Goal: Task Accomplishment & Management: Use online tool/utility

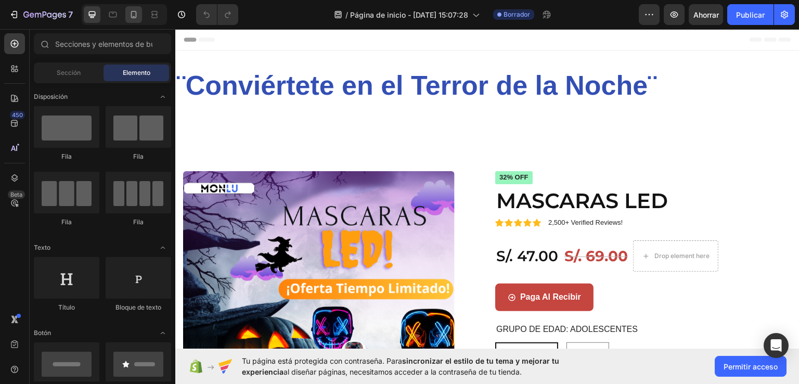
click at [136, 15] on icon at bounding box center [134, 14] width 6 height 7
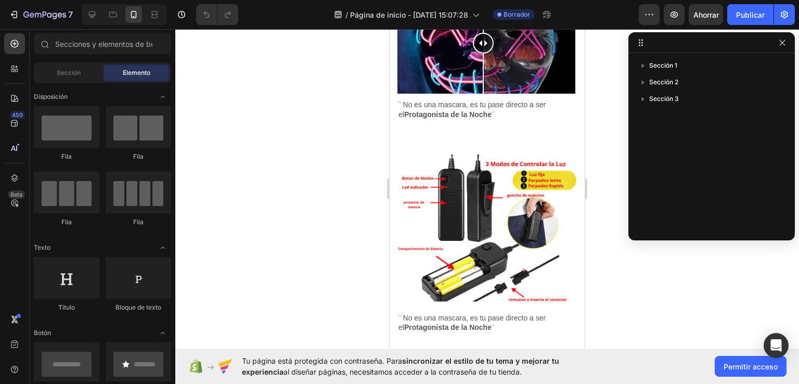
scroll to position [765, 0]
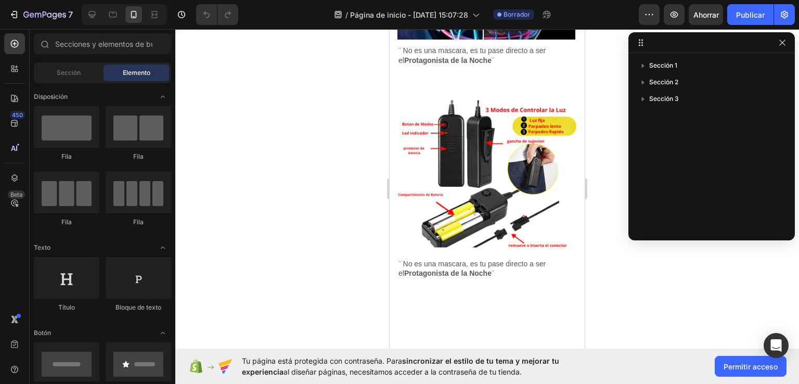
drag, startPoint x: 580, startPoint y: 86, endPoint x: 976, endPoint y: 277, distance: 439.3
drag, startPoint x: 483, startPoint y: 229, endPoint x: 183, endPoint y: 139, distance: 313.1
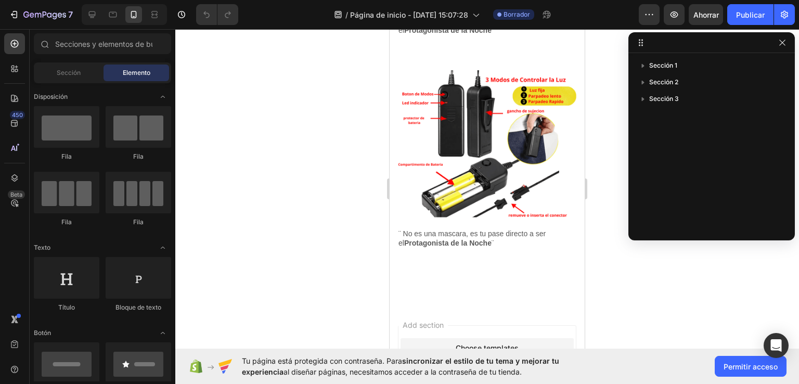
scroll to position [819, 0]
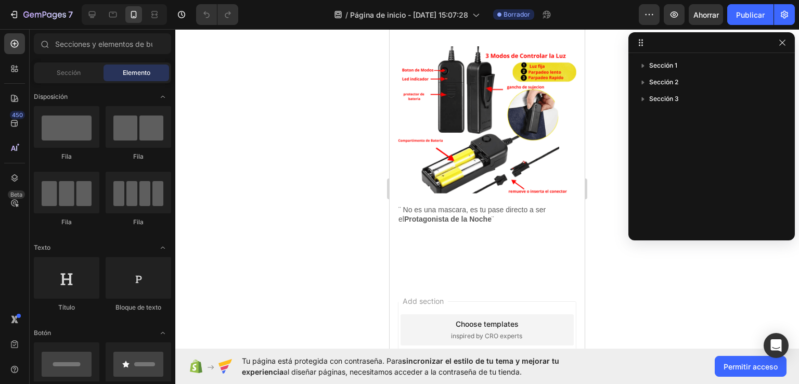
drag, startPoint x: 580, startPoint y: 237, endPoint x: 974, endPoint y: 256, distance: 394.6
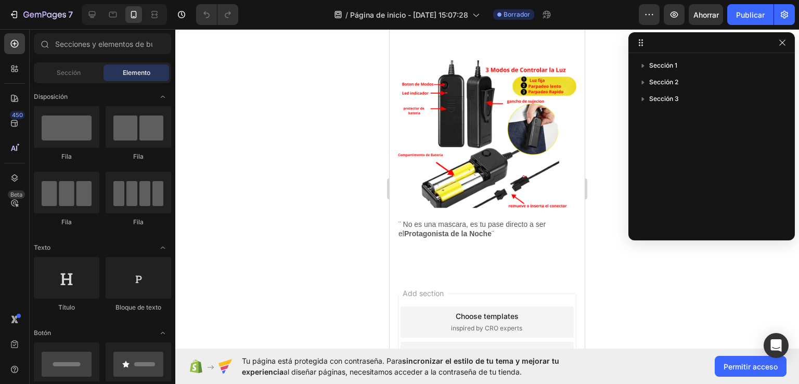
scroll to position [1125, 0]
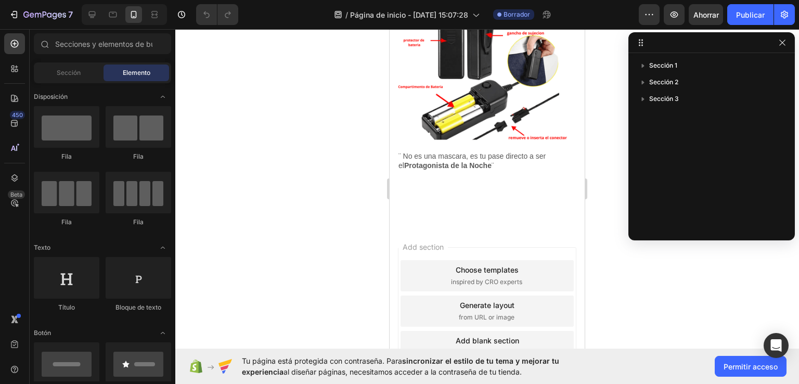
drag, startPoint x: 580, startPoint y: 266, endPoint x: 988, endPoint y: 352, distance: 417.1
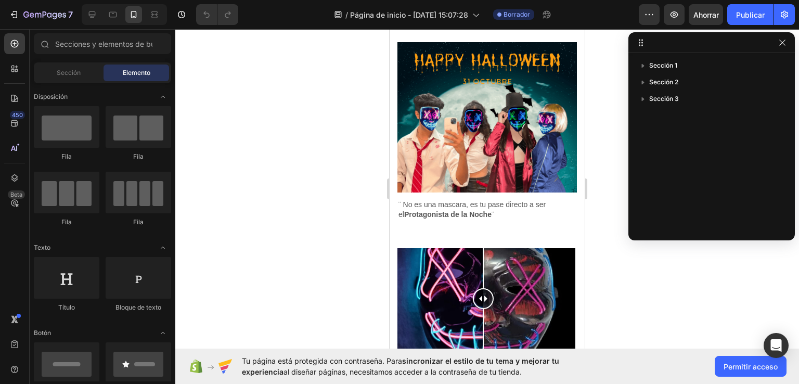
scroll to position [702, 0]
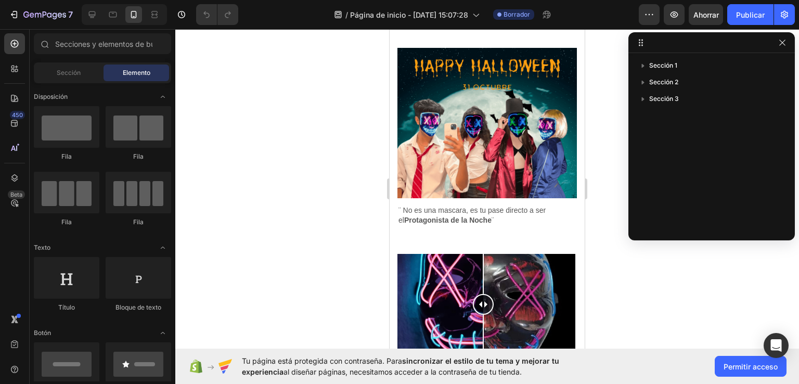
drag, startPoint x: 582, startPoint y: 308, endPoint x: 979, endPoint y: 248, distance: 401.7
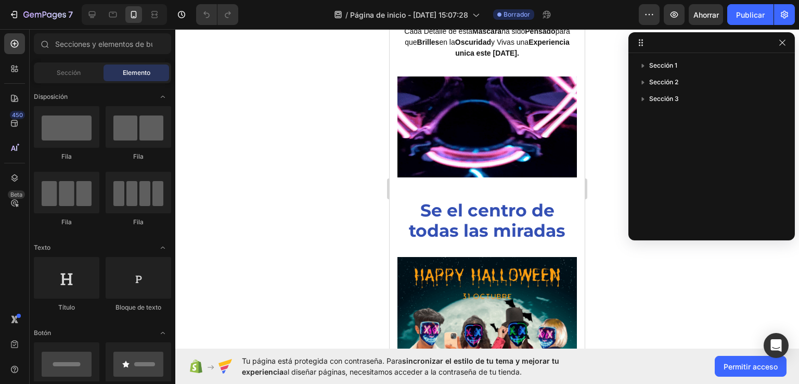
scroll to position [445, 0]
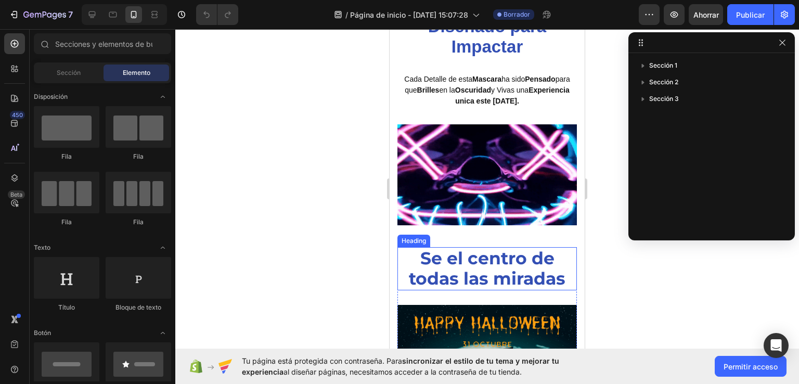
click at [491, 259] on strong "Se el centro de todas las miradas" at bounding box center [487, 268] width 157 height 42
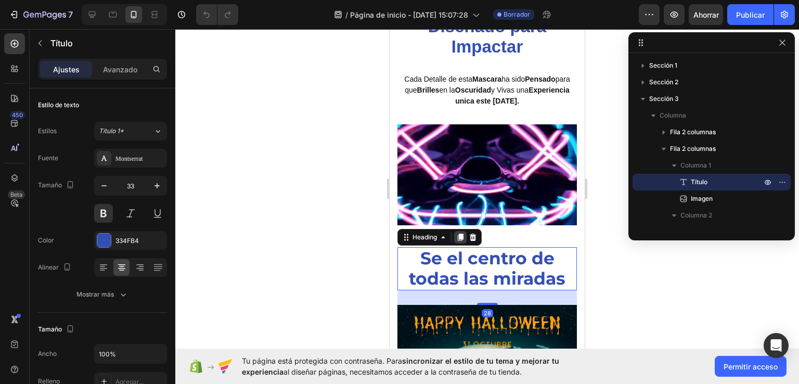
click at [460, 233] on icon at bounding box center [461, 236] width 6 height 7
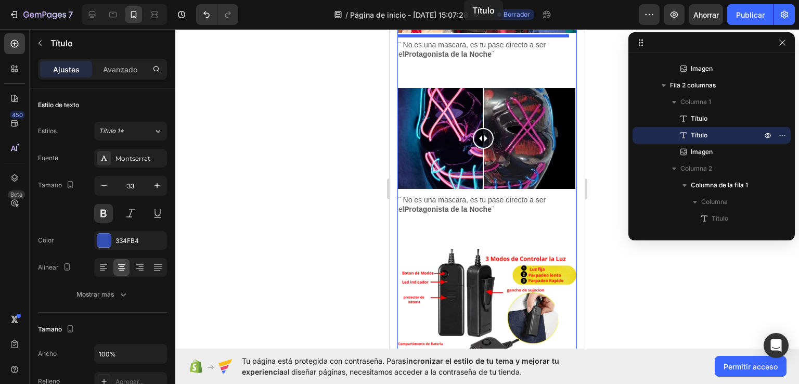
scroll to position [667, 0]
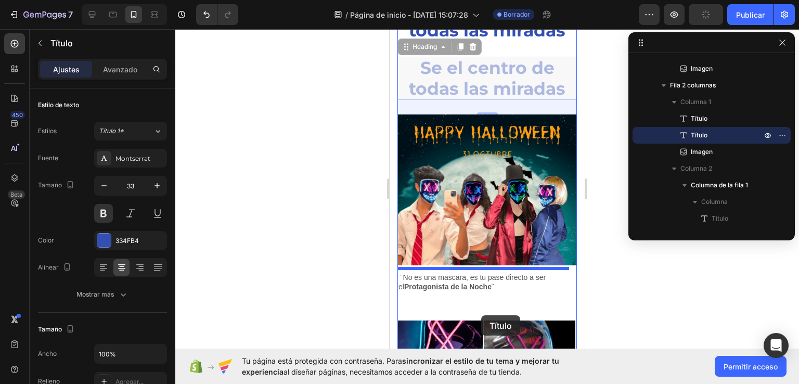
drag, startPoint x: 484, startPoint y: 89, endPoint x: 481, endPoint y: 315, distance: 225.7
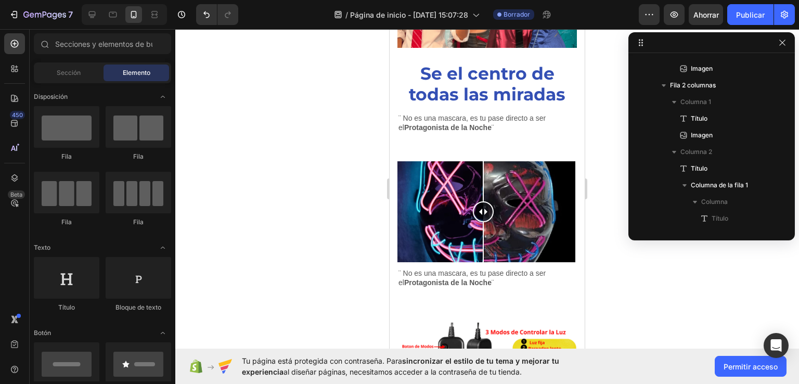
scroll to position [773, 0]
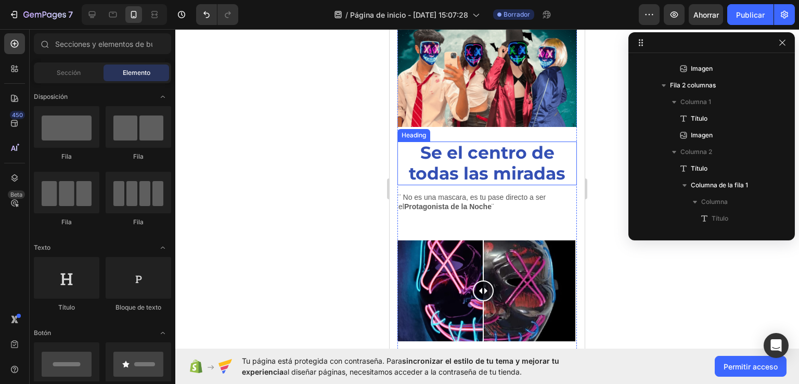
click at [468, 154] on strong "Se el centro de todas las miradas" at bounding box center [487, 163] width 157 height 42
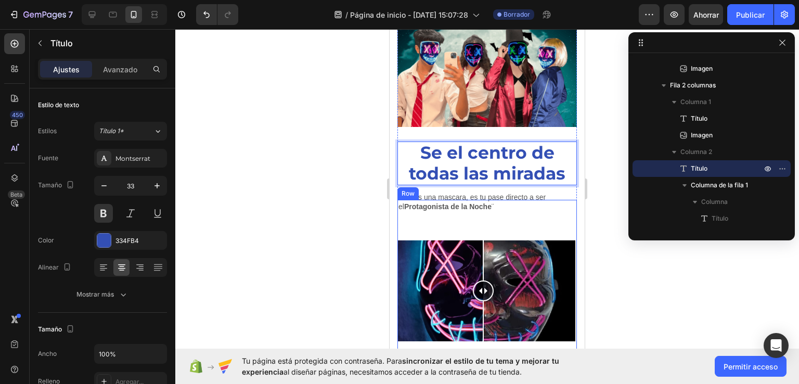
drag, startPoint x: 479, startPoint y: 148, endPoint x: 479, endPoint y: 210, distance: 61.4
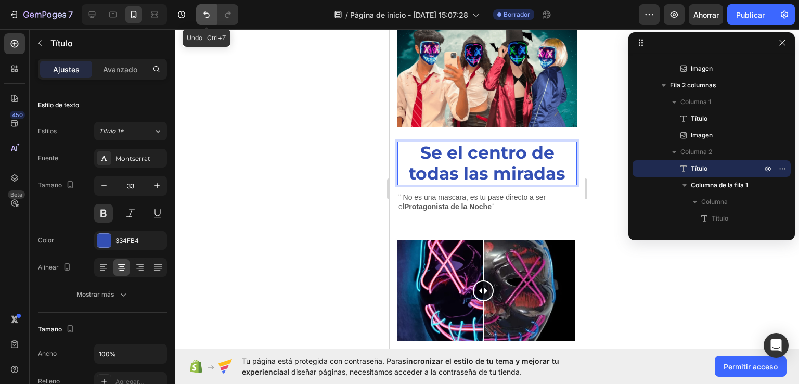
click at [209, 11] on icon "Deshacer/Rehacer" at bounding box center [206, 14] width 10 height 10
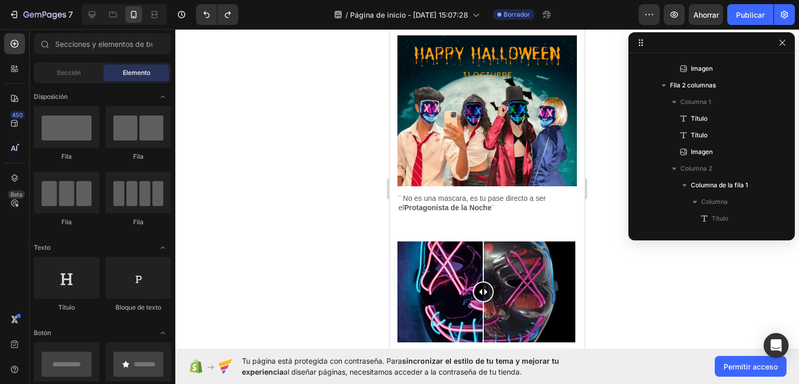
scroll to position [715, 0]
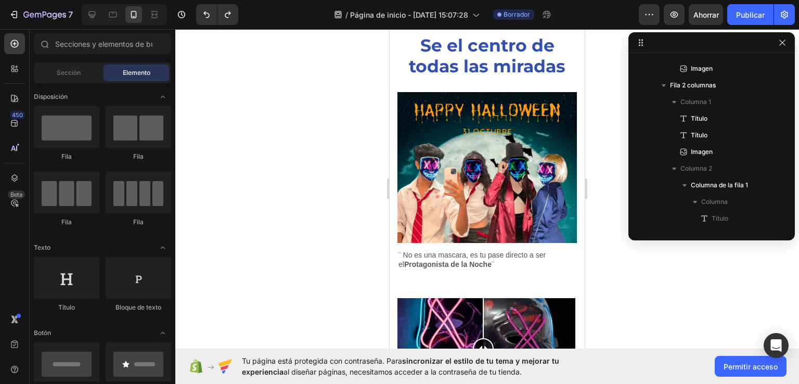
drag, startPoint x: 580, startPoint y: 231, endPoint x: 976, endPoint y: 212, distance: 396.7
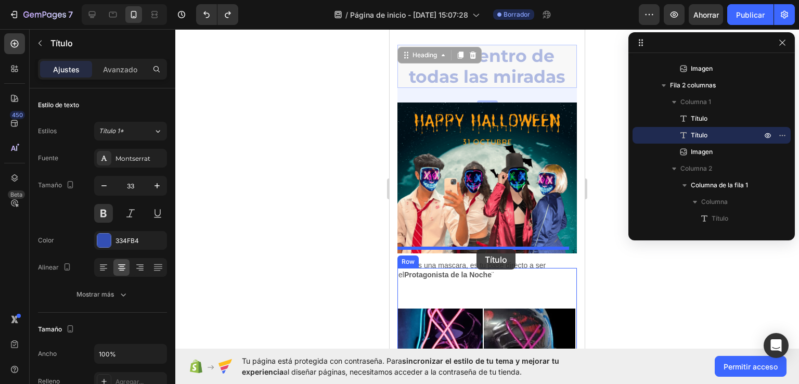
scroll to position [709, 0]
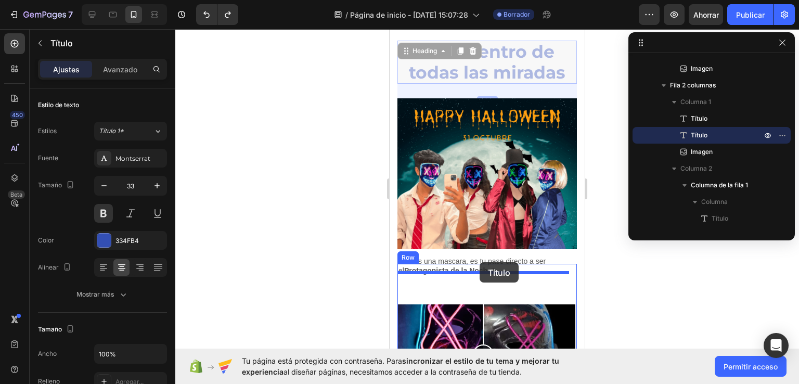
drag, startPoint x: 485, startPoint y: 44, endPoint x: 479, endPoint y: 262, distance: 218.4
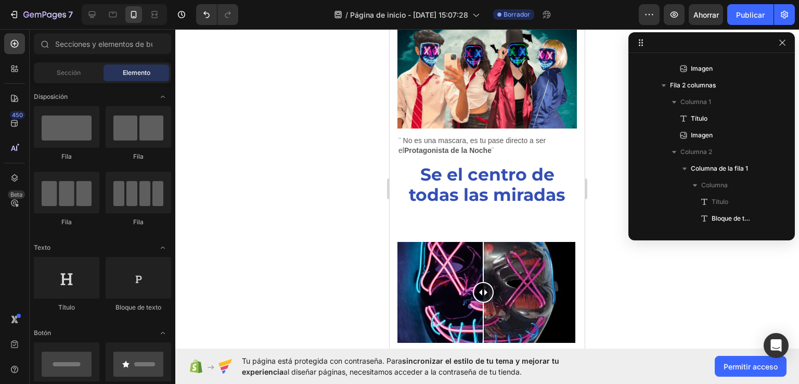
scroll to position [799, 0]
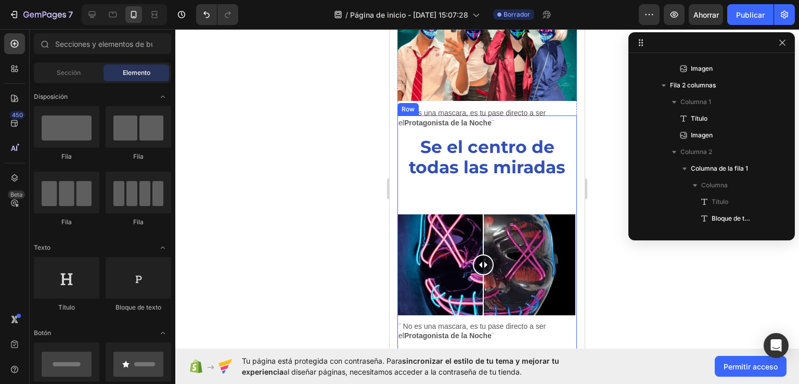
click at [476, 152] on strong "Se el centro de todas las miradas" at bounding box center [487, 157] width 157 height 42
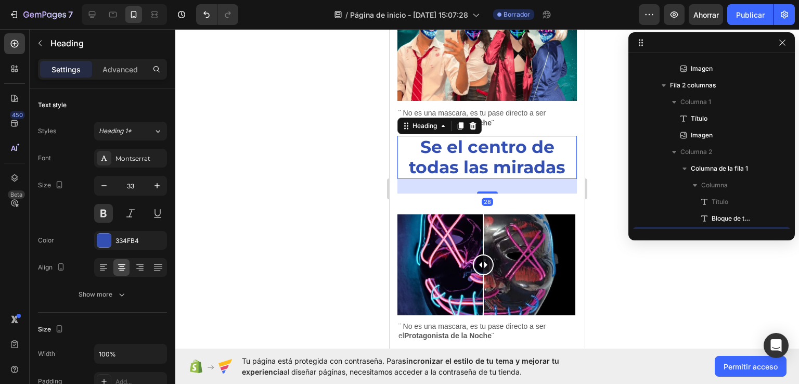
scroll to position [227, 0]
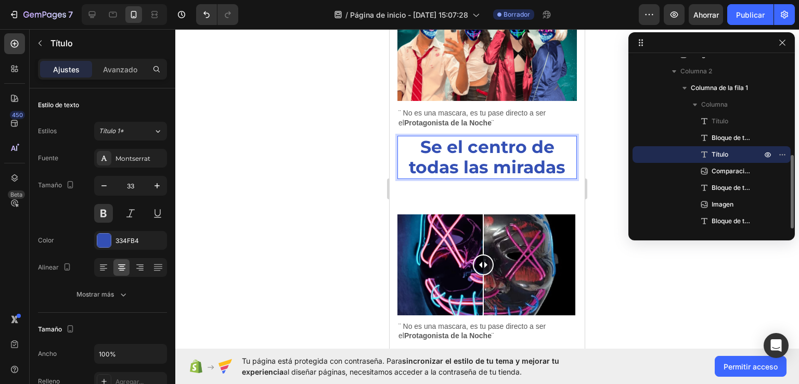
click at [476, 152] on strong "Se el centro de todas las miradas" at bounding box center [487, 157] width 157 height 42
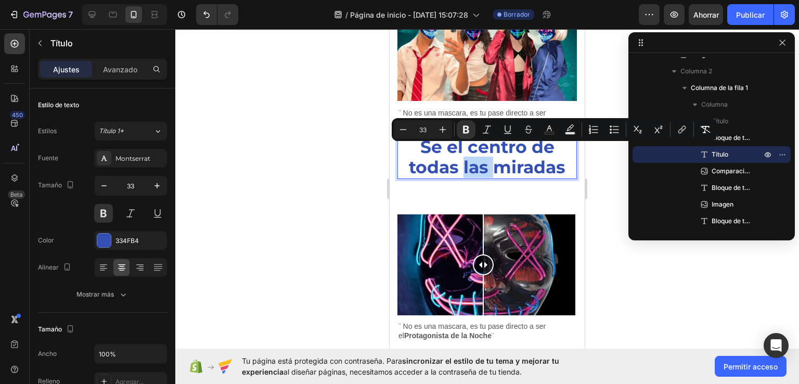
click at [561, 157] on strong "Se el centro de todas las miradas" at bounding box center [487, 157] width 157 height 42
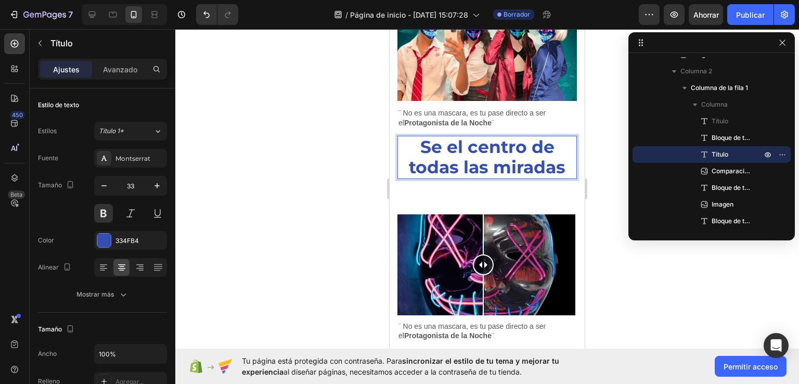
click at [489, 145] on strong "Se el centro de todas las miradas" at bounding box center [487, 157] width 157 height 42
click at [559, 157] on strong "Se el centro de todas las miradas" at bounding box center [487, 157] width 157 height 42
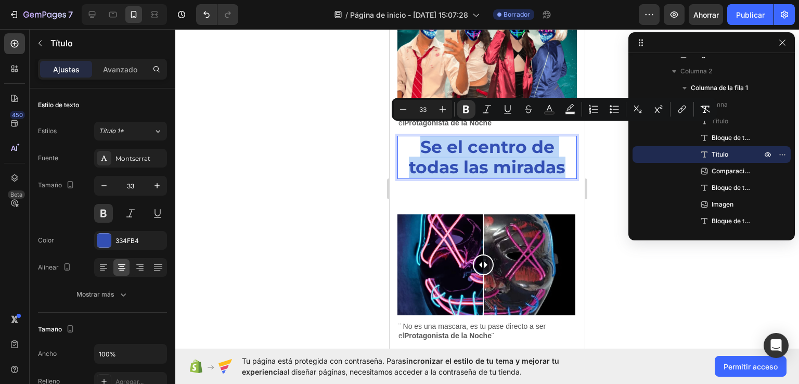
drag, startPoint x: 562, startPoint y: 160, endPoint x: 374, endPoint y: 132, distance: 190.4
click at [389, 132] on html "iPhone 13 Mini ( 375 px) iPhone 13 Mini iPhone 13 Pro iPhone 11 Pro Max iPhone …" at bounding box center [486, 17] width 195 height 1575
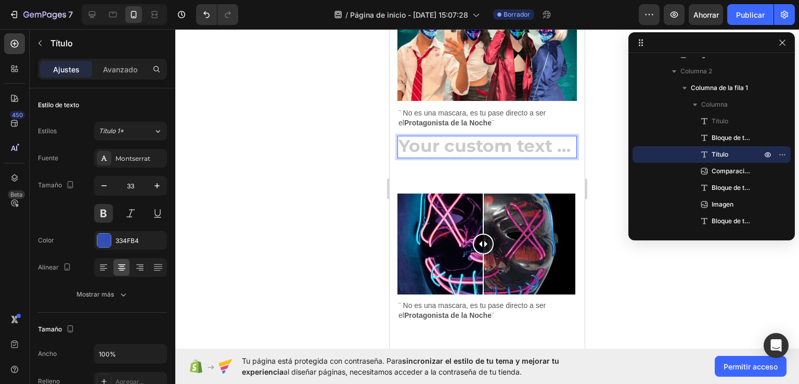
click at [478, 136] on h2 "Rich Text Editor. Editing area: main" at bounding box center [486, 147] width 179 height 23
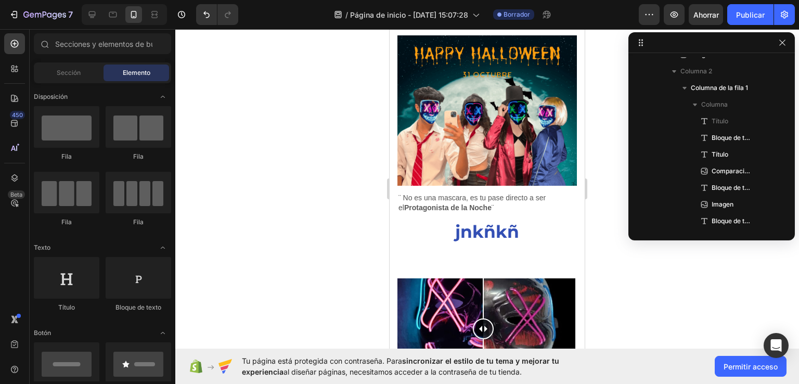
scroll to position [710, 0]
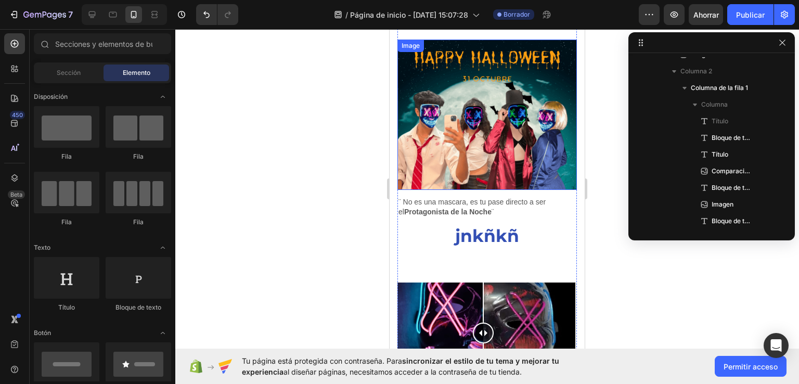
click at [460, 71] on img at bounding box center [486, 115] width 179 height 150
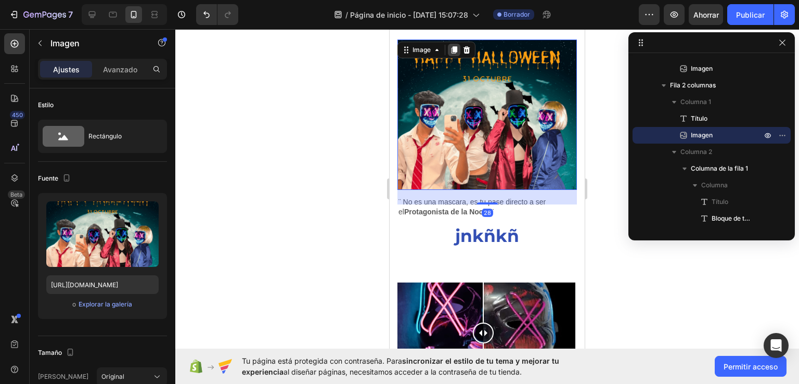
click at [451, 46] on icon at bounding box center [454, 50] width 8 height 8
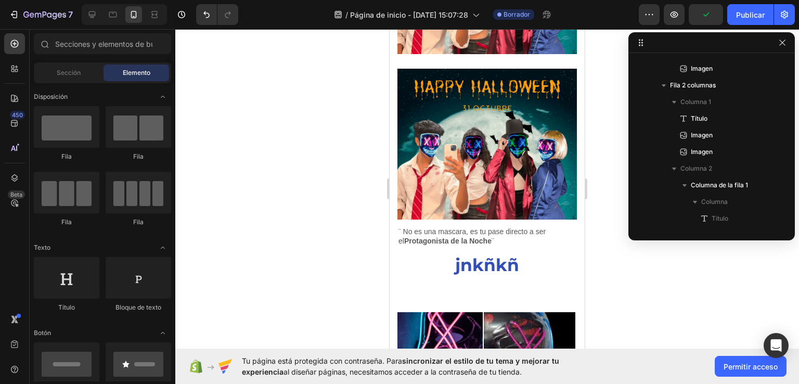
scroll to position [869, 0]
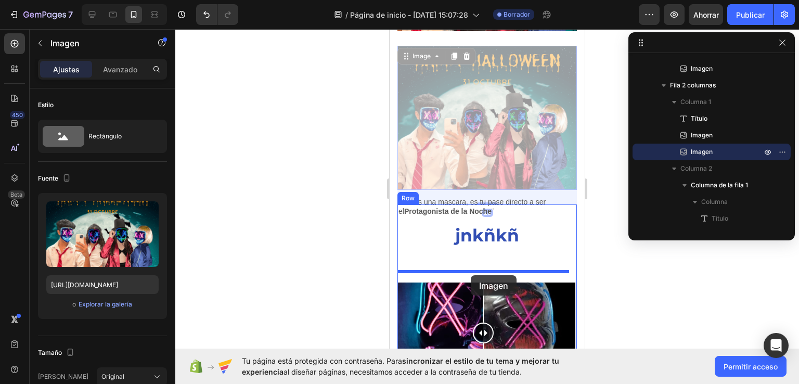
drag, startPoint x: 461, startPoint y: 109, endPoint x: 472, endPoint y: 275, distance: 166.8
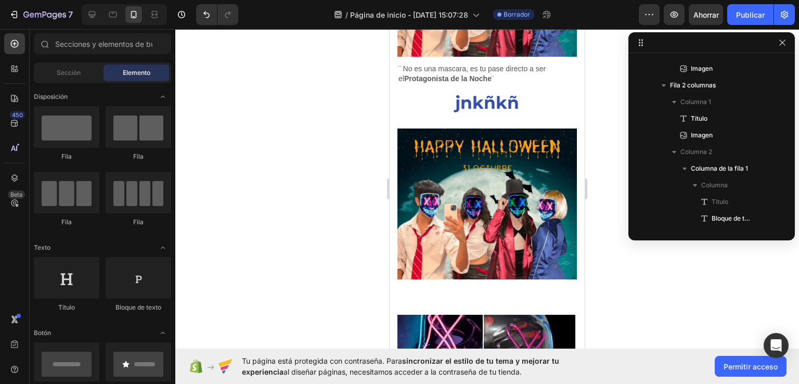
scroll to position [852, 0]
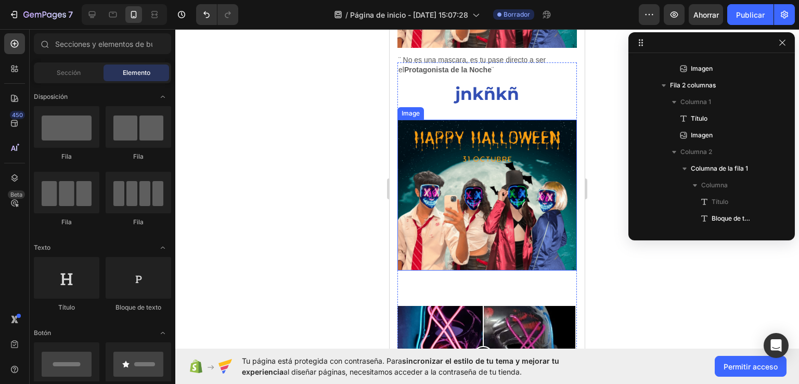
click at [512, 169] on img at bounding box center [486, 195] width 179 height 150
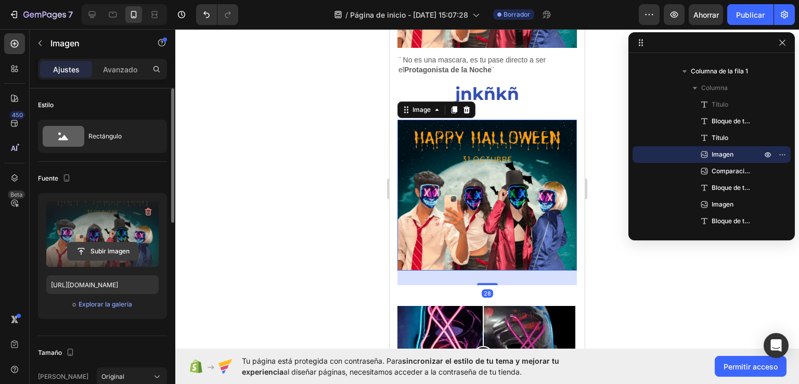
click at [101, 251] on input "file" at bounding box center [103, 251] width 70 height 18
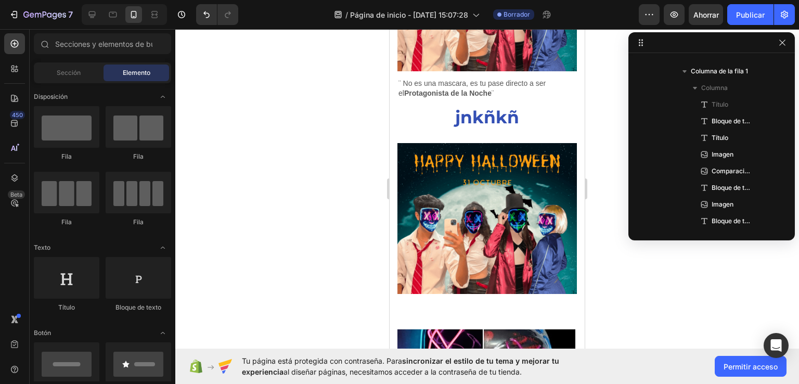
scroll to position [809, 0]
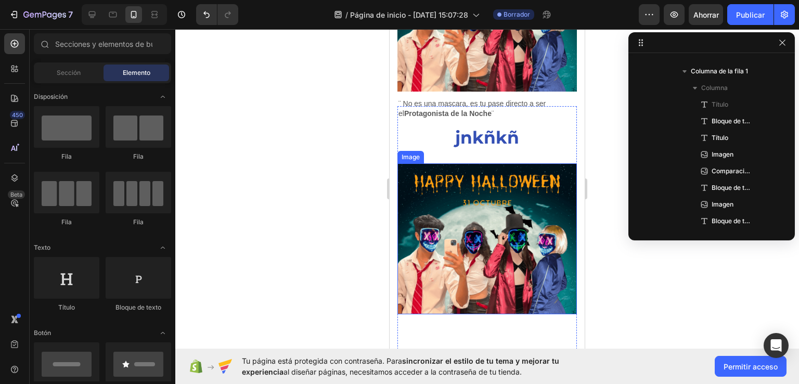
click at [477, 224] on img at bounding box center [486, 238] width 179 height 150
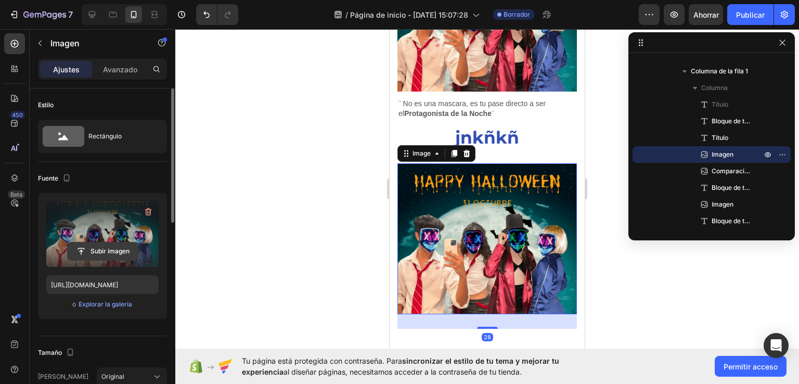
click at [103, 247] on input "file" at bounding box center [103, 251] width 70 height 18
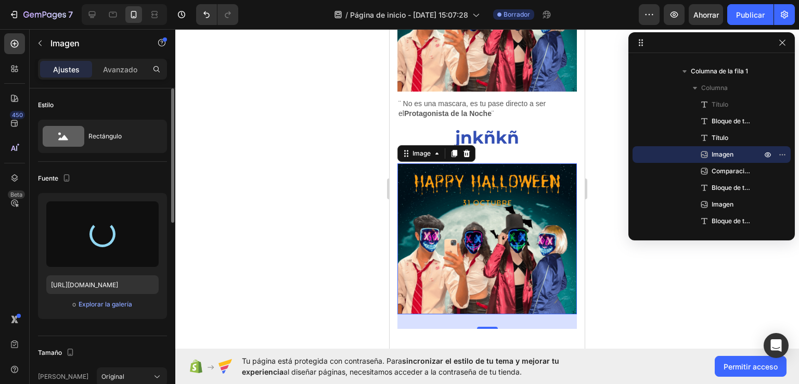
type input "[URL][DOMAIN_NAME]"
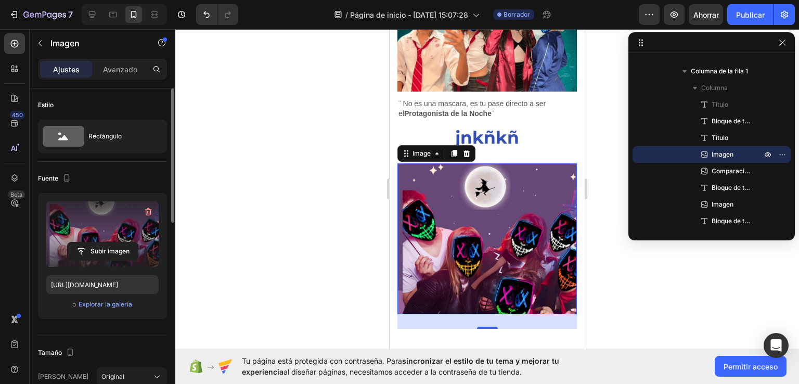
click at [614, 95] on div at bounding box center [486, 206] width 623 height 355
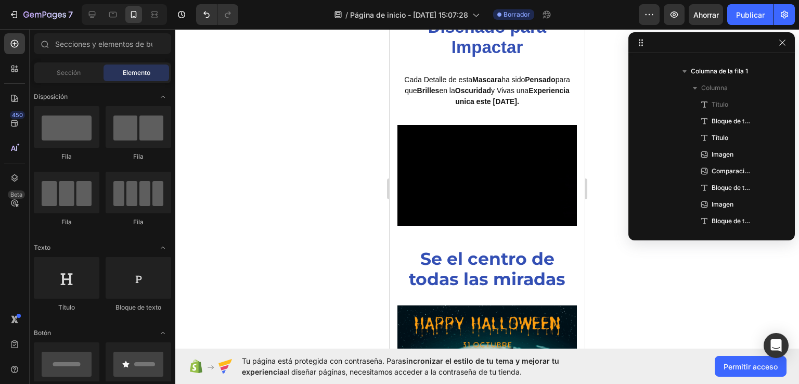
scroll to position [442, 0]
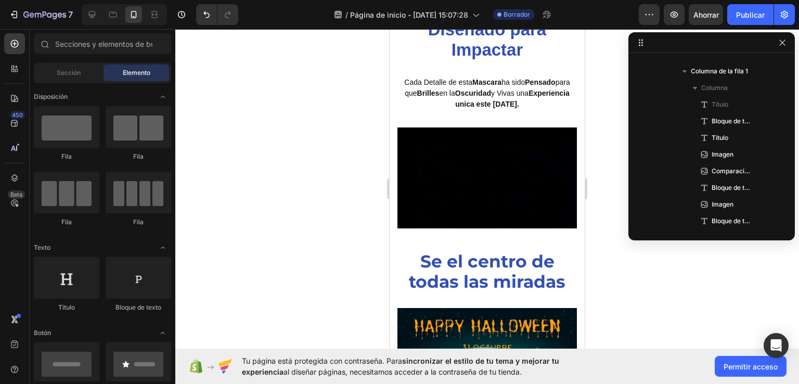
drag, startPoint x: 583, startPoint y: 208, endPoint x: 974, endPoint y: 177, distance: 392.2
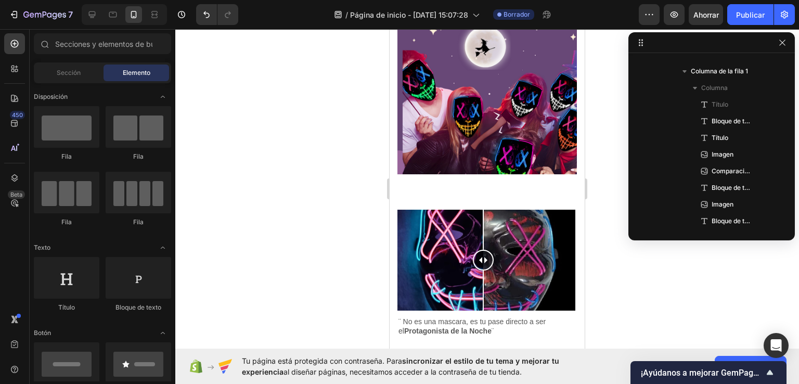
scroll to position [957, 0]
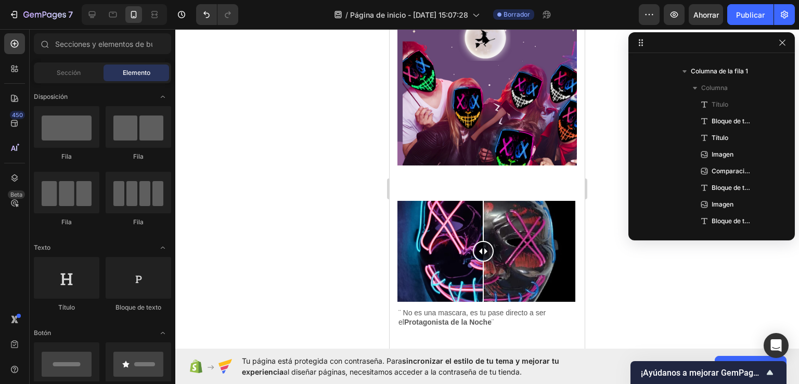
drag, startPoint x: 579, startPoint y: 157, endPoint x: 983, endPoint y: 281, distance: 423.2
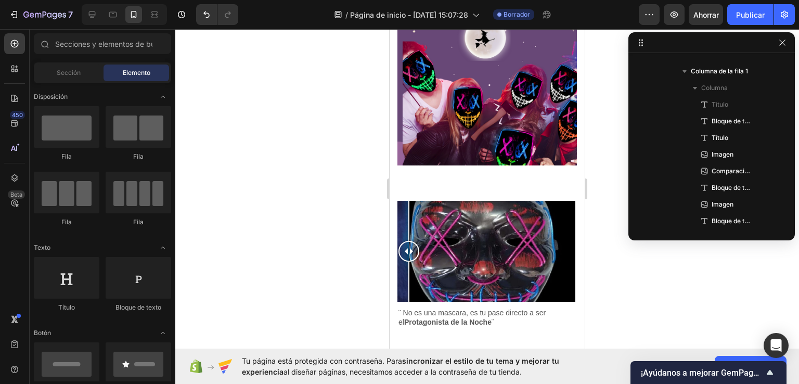
drag, startPoint x: 487, startPoint y: 232, endPoint x: 360, endPoint y: 217, distance: 128.3
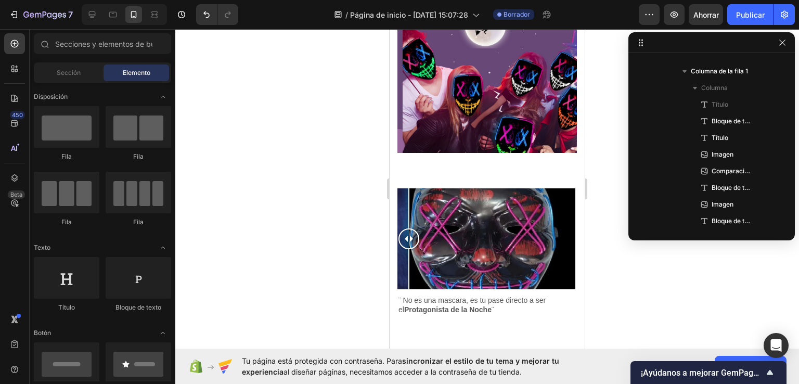
scroll to position [979, 0]
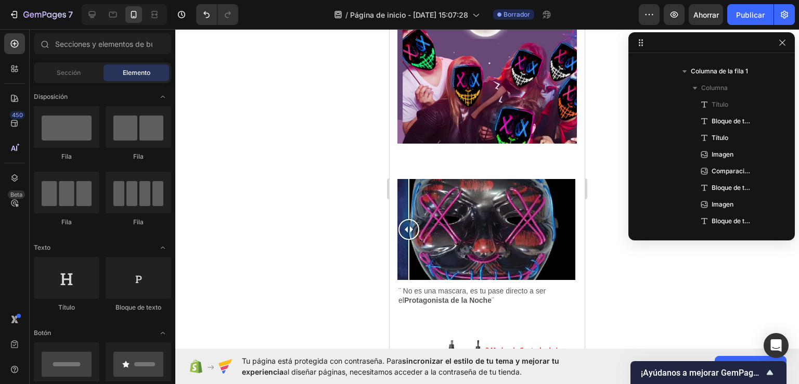
drag, startPoint x: 579, startPoint y: 277, endPoint x: 974, endPoint y: 272, distance: 394.7
drag, startPoint x: 414, startPoint y: 213, endPoint x: 763, endPoint y: 250, distance: 350.8
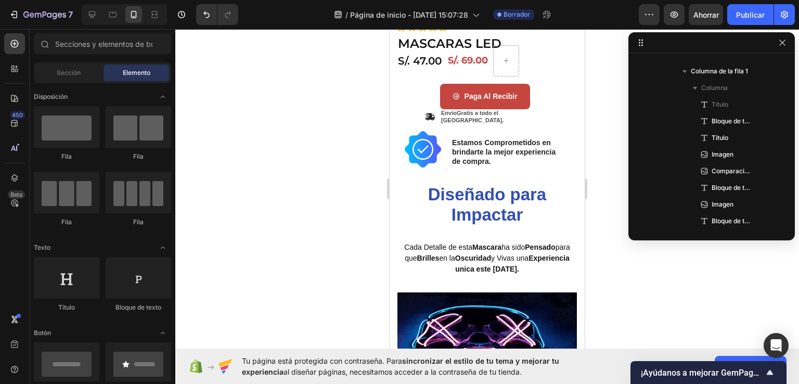
scroll to position [327, 0]
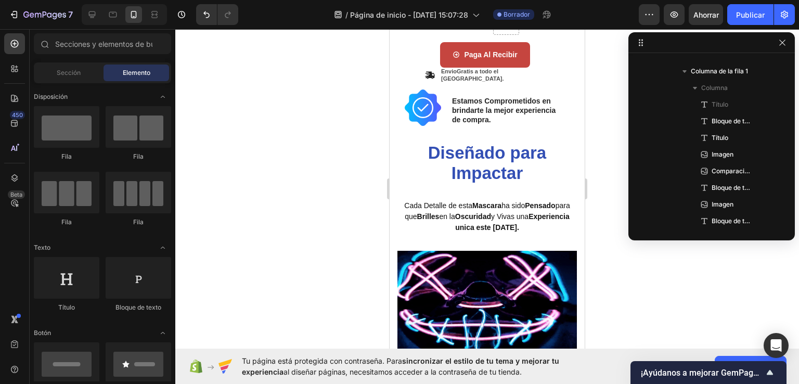
drag, startPoint x: 580, startPoint y: 234, endPoint x: 995, endPoint y: 144, distance: 424.7
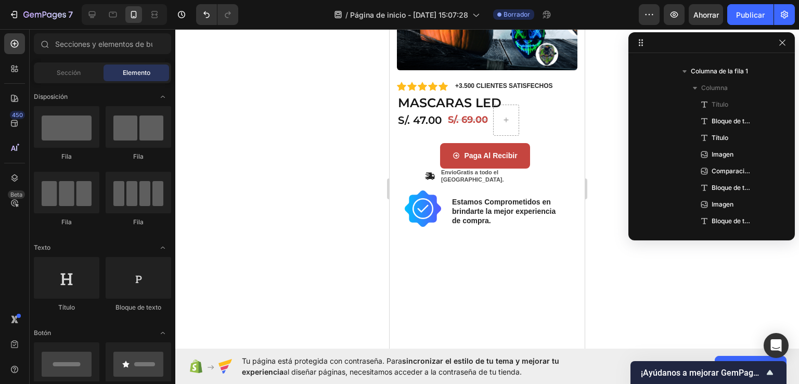
scroll to position [0, 0]
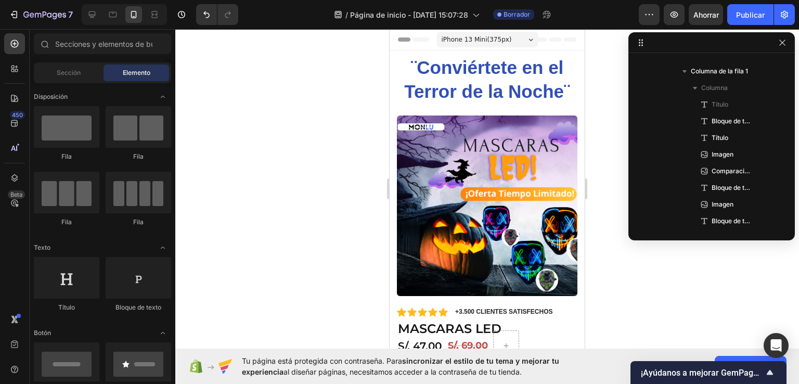
drag, startPoint x: 580, startPoint y: 132, endPoint x: 805, endPoint y: 44, distance: 242.2
click at [96, 12] on icon at bounding box center [92, 14] width 10 height 10
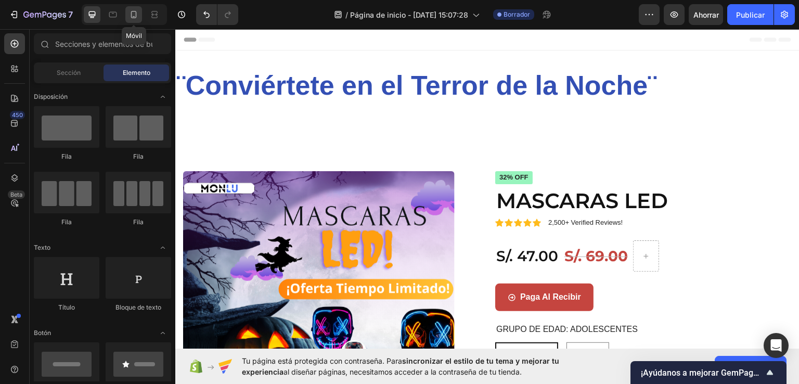
click at [127, 14] on div at bounding box center [133, 14] width 17 height 17
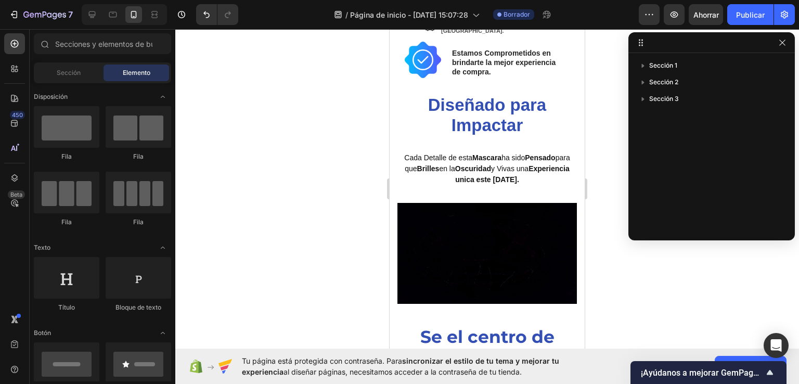
scroll to position [418, 0]
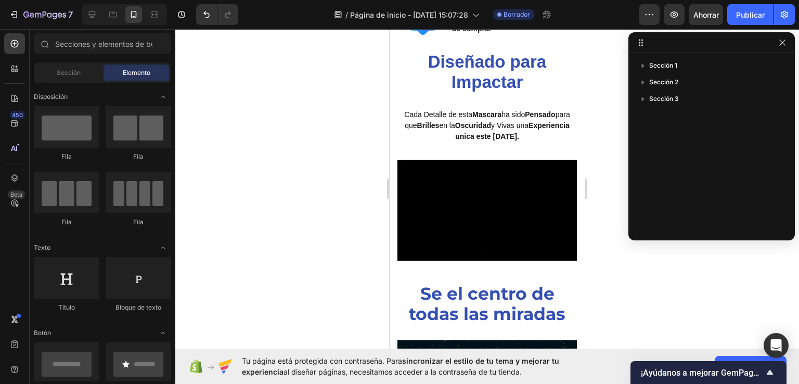
drag, startPoint x: 581, startPoint y: 78, endPoint x: 980, endPoint y: 184, distance: 413.0
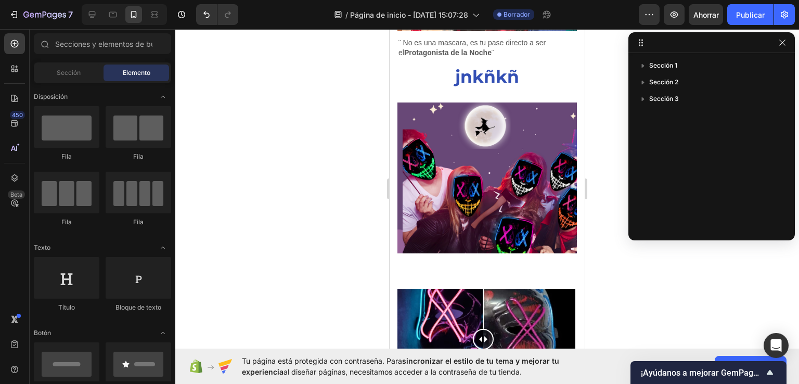
scroll to position [871, 0]
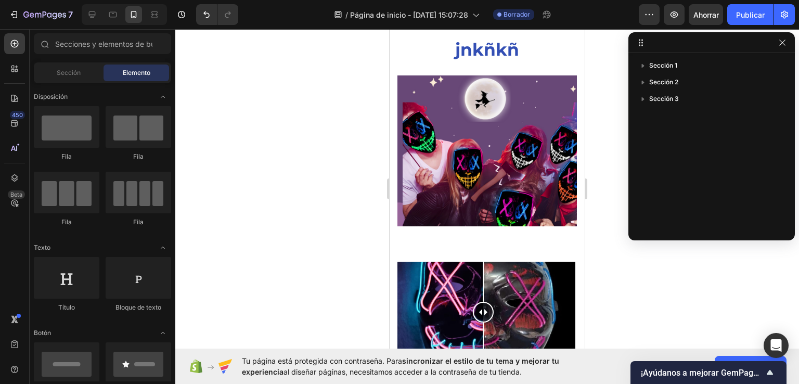
drag, startPoint x: 579, startPoint y: 136, endPoint x: 989, endPoint y: 229, distance: 420.3
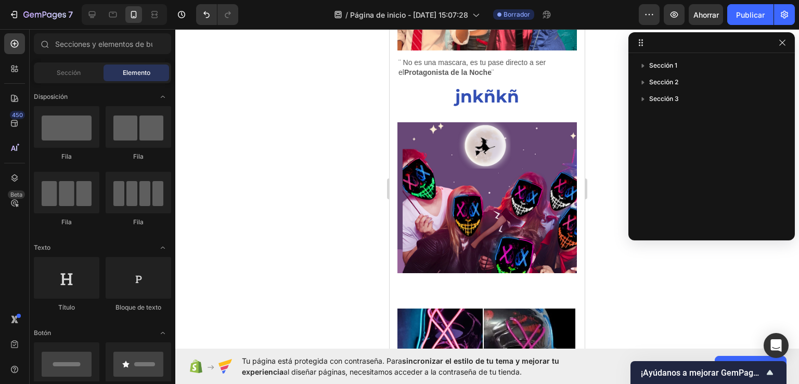
scroll to position [936, 0]
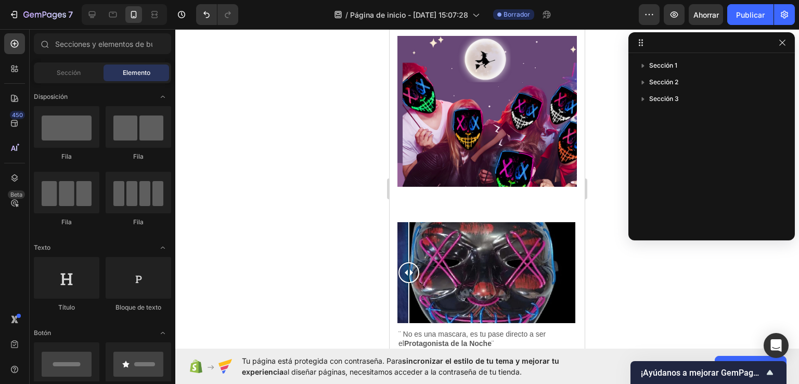
drag, startPoint x: 478, startPoint y: 254, endPoint x: 757, endPoint y: 309, distance: 284.6
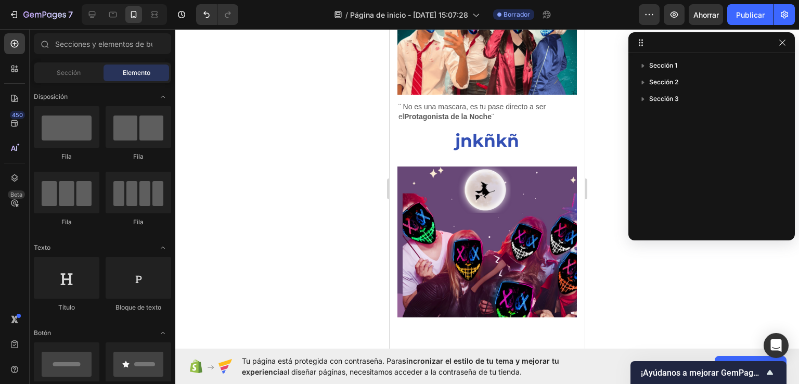
scroll to position [769, 0]
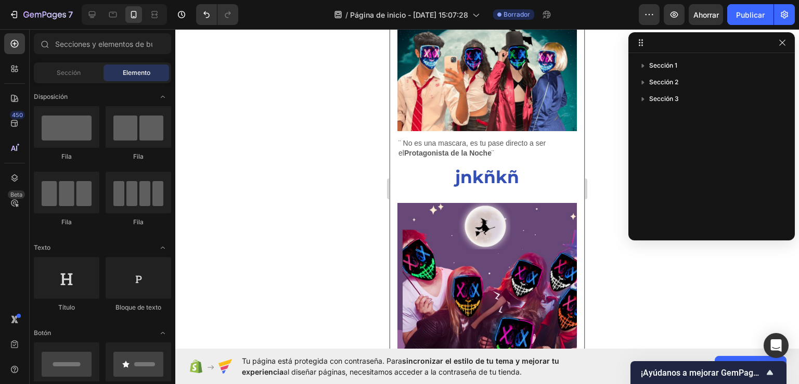
click at [477, 258] on img at bounding box center [486, 278] width 179 height 150
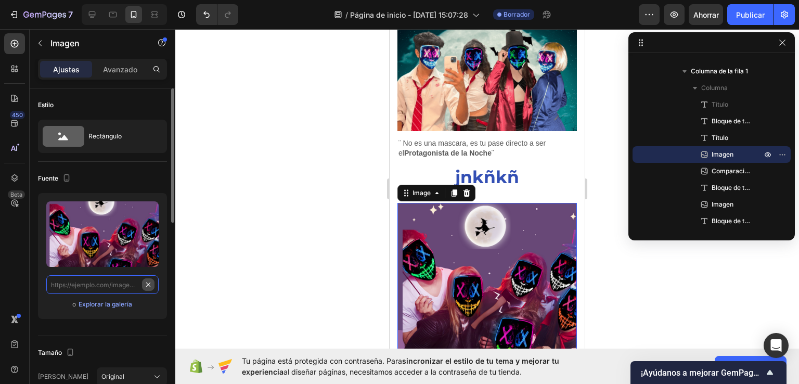
scroll to position [0, 0]
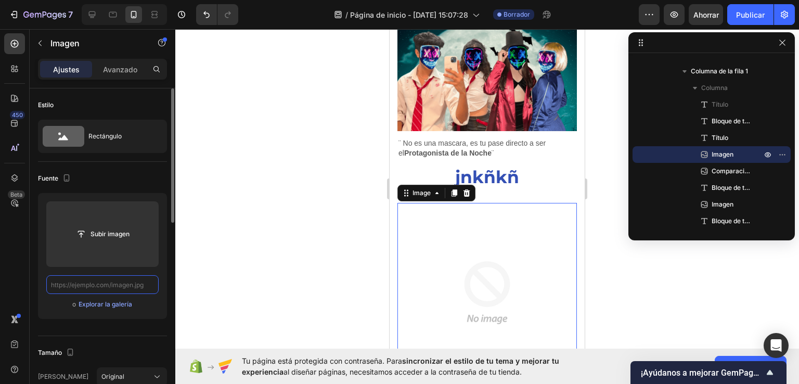
paste input "[URL][DOMAIN_NAME]"
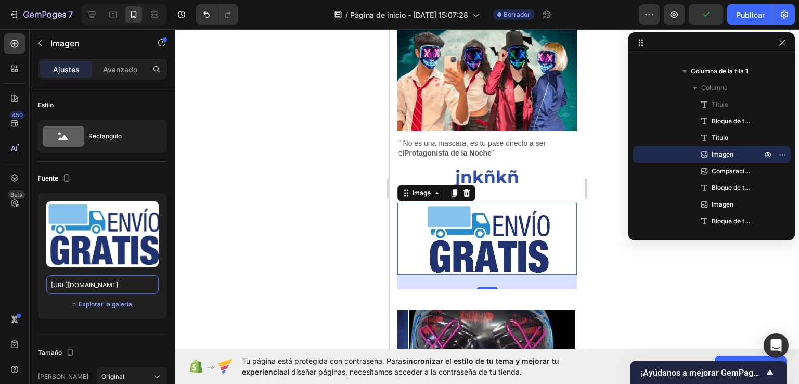
type input "[URL][DOMAIN_NAME]"
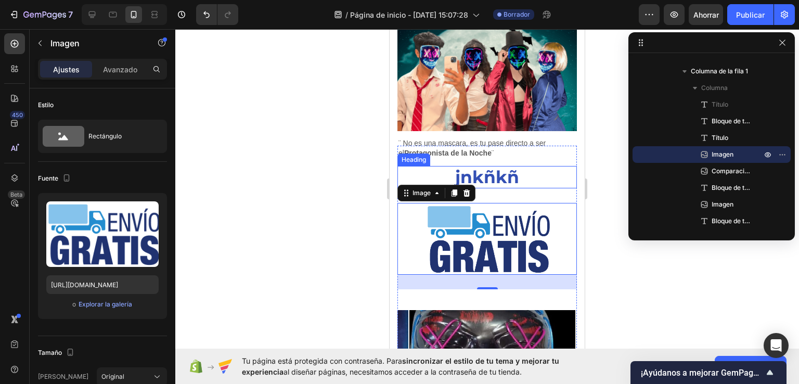
click at [503, 166] on h2 "jnkñkñ" at bounding box center [486, 177] width 179 height 23
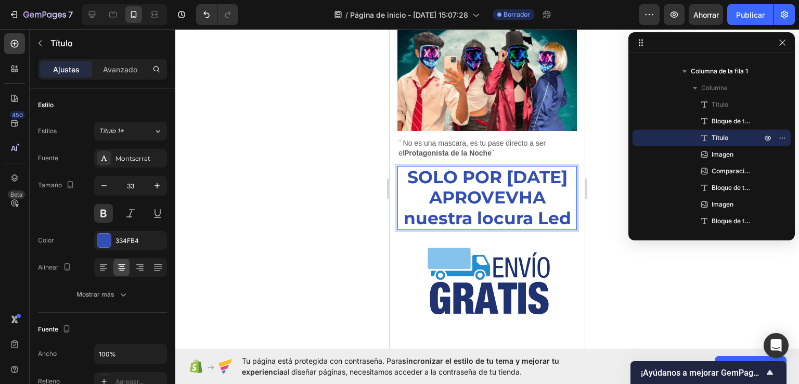
click at [503, 167] on p "SOLO POR [DATE] APROVEVHA nuestra locura Led" at bounding box center [486, 198] width 177 height 62
click at [414, 167] on p "SOLO POR [DATE] APROVEVHA nuestra locura Led" at bounding box center [486, 198] width 177 height 62
click at [445, 186] on p "SOLO POR [DATE] APROVEVHA nuestra locura Led" at bounding box center [486, 198] width 177 height 62
click at [108, 187] on icon "button" at bounding box center [104, 185] width 10 height 10
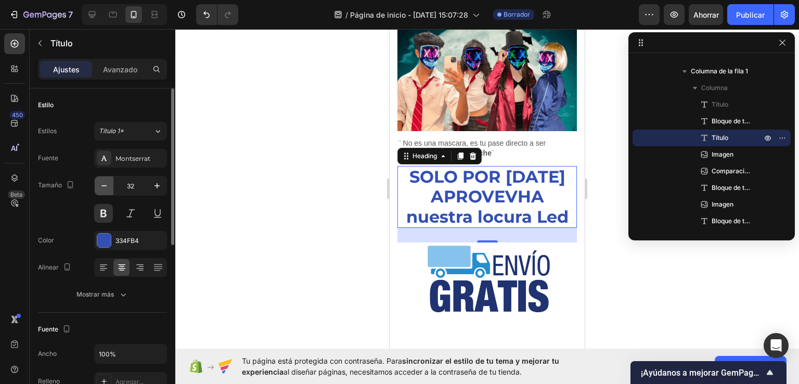
click at [108, 187] on icon "button" at bounding box center [104, 185] width 10 height 10
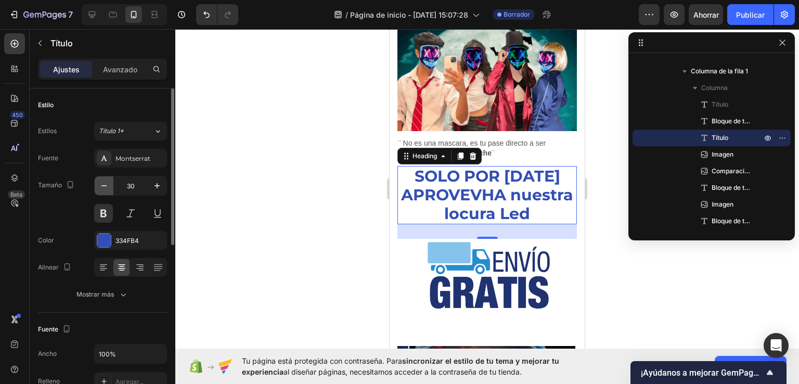
click at [108, 187] on icon "button" at bounding box center [104, 185] width 10 height 10
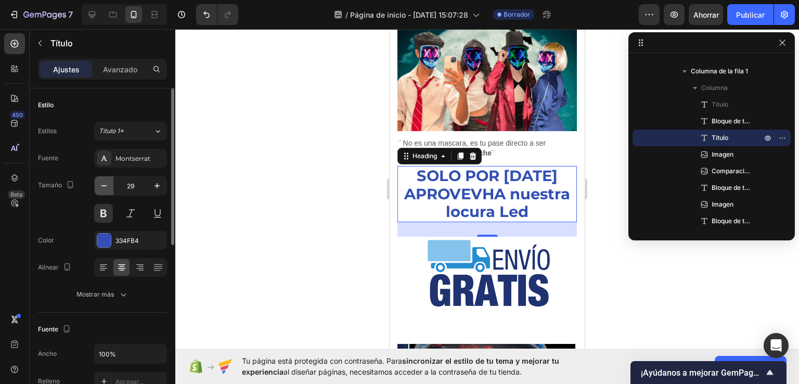
click at [108, 187] on icon "button" at bounding box center [104, 185] width 10 height 10
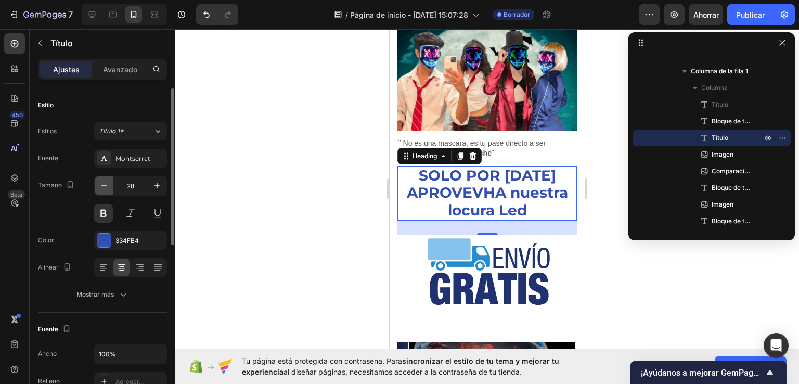
click at [108, 187] on icon "button" at bounding box center [104, 185] width 10 height 10
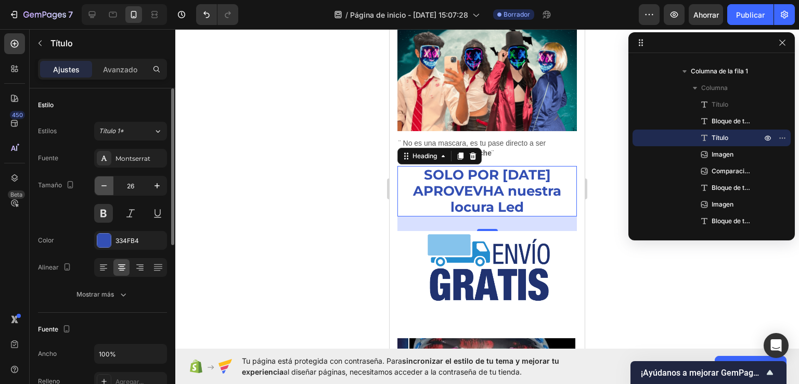
click at [108, 187] on icon "button" at bounding box center [104, 185] width 10 height 10
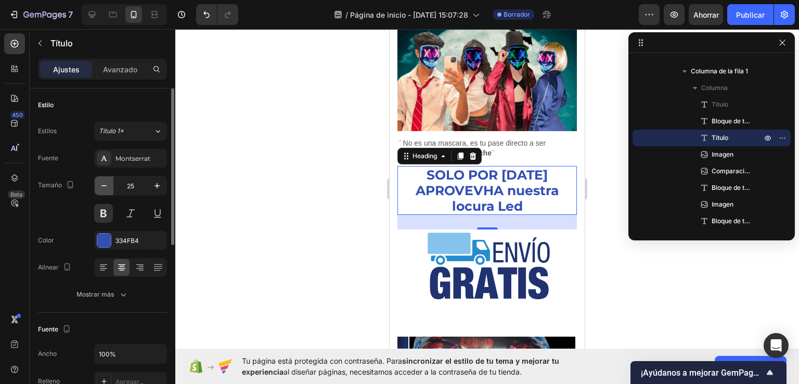
click at [108, 187] on icon "button" at bounding box center [104, 185] width 10 height 10
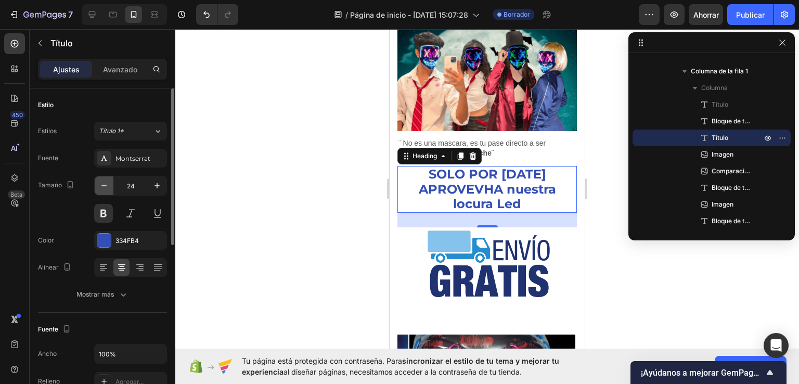
click at [108, 186] on icon "button" at bounding box center [104, 185] width 10 height 10
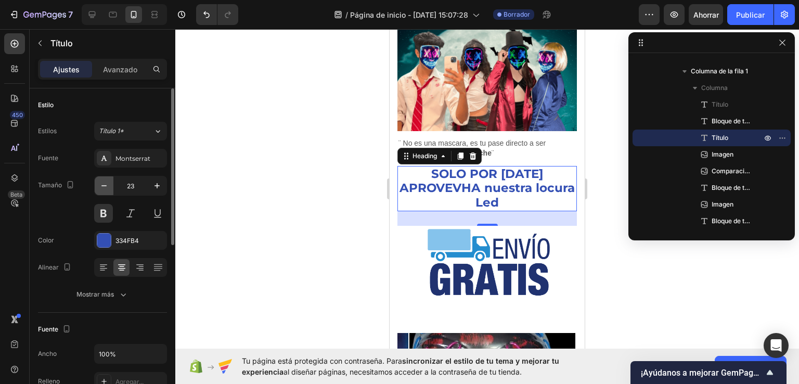
click at [108, 186] on icon "button" at bounding box center [104, 185] width 10 height 10
type input "22"
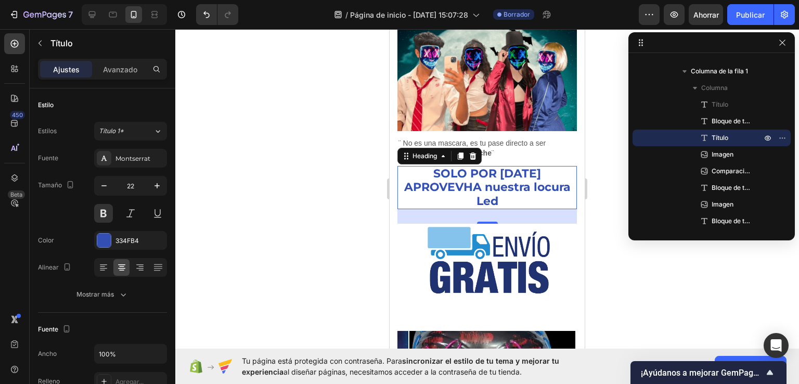
click at [475, 175] on p "SOLO POR [DATE] APROVEVHA nuestra locura Led" at bounding box center [486, 187] width 177 height 41
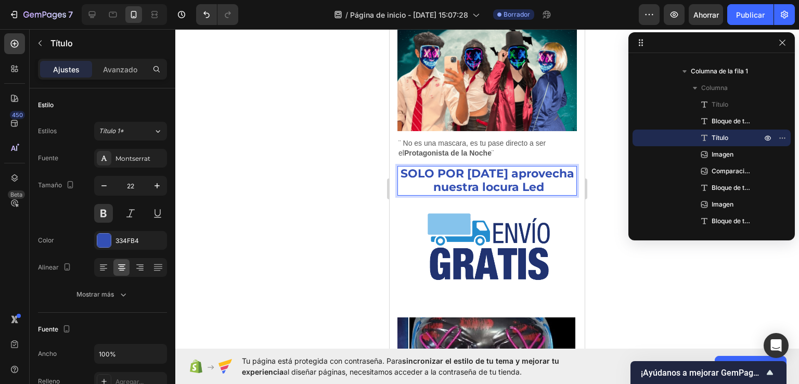
click at [541, 178] on p "SOLO POR [DATE] aprovecha nuestra locura Led" at bounding box center [486, 181] width 177 height 28
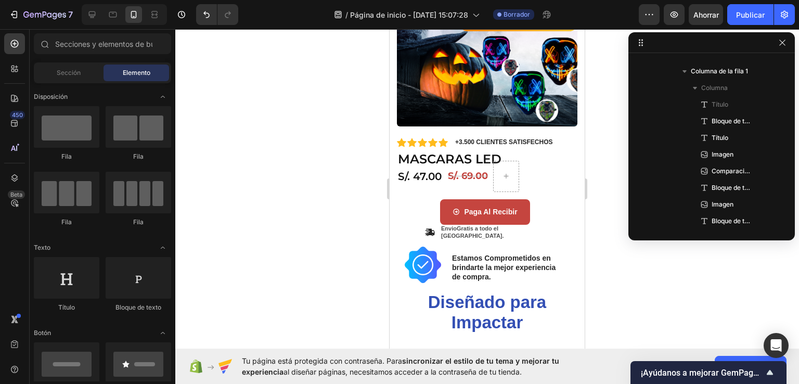
scroll to position [163, 0]
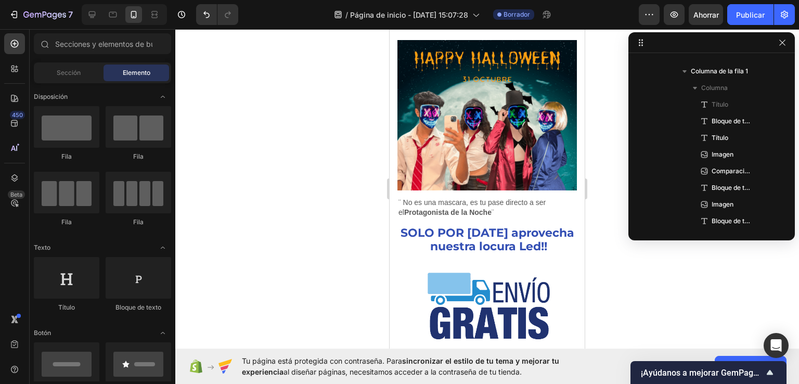
drag, startPoint x: 579, startPoint y: 211, endPoint x: 986, endPoint y: 231, distance: 407.6
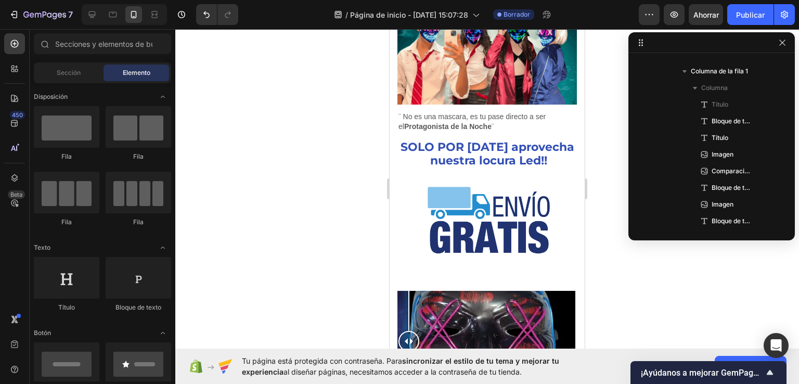
scroll to position [798, 0]
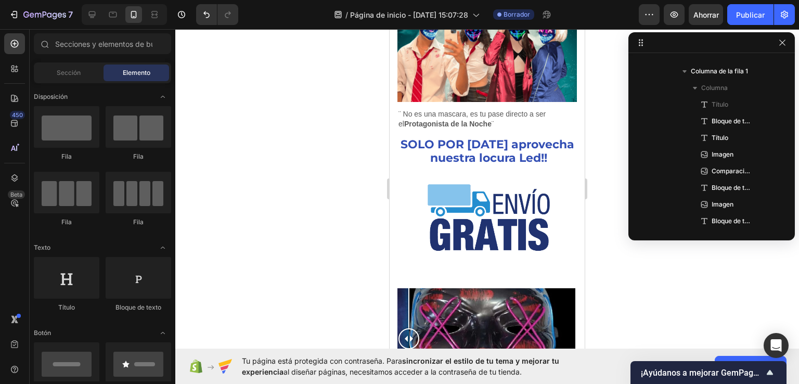
drag, startPoint x: 581, startPoint y: 205, endPoint x: 977, endPoint y: 262, distance: 400.2
click at [462, 120] on strong "Protagonista de la Noche" at bounding box center [447, 124] width 87 height 8
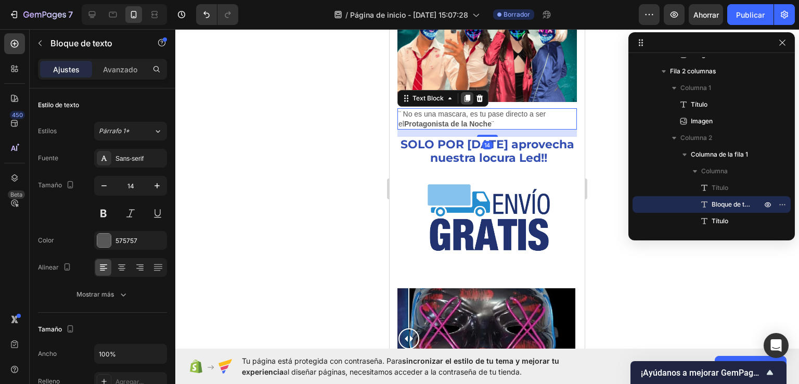
click at [466, 95] on icon at bounding box center [467, 98] width 6 height 7
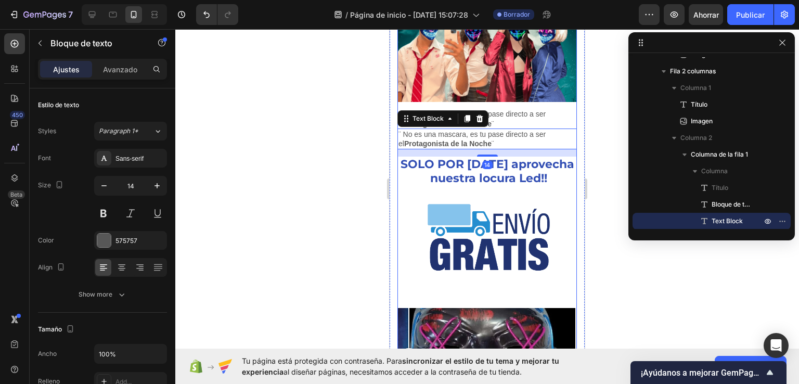
scroll to position [246, 0]
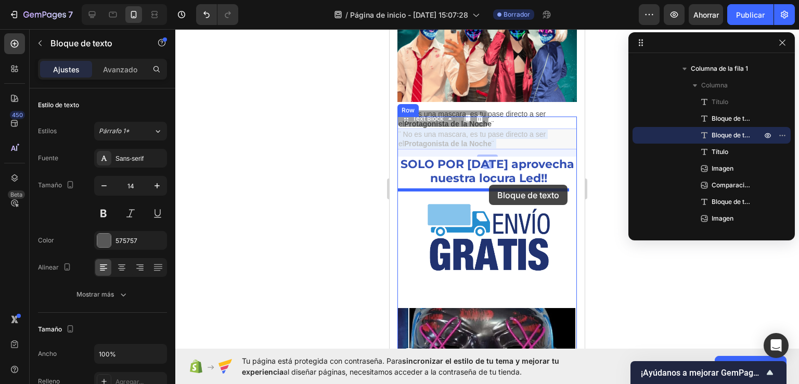
drag, startPoint x: 476, startPoint y: 127, endPoint x: 489, endPoint y: 185, distance: 58.5
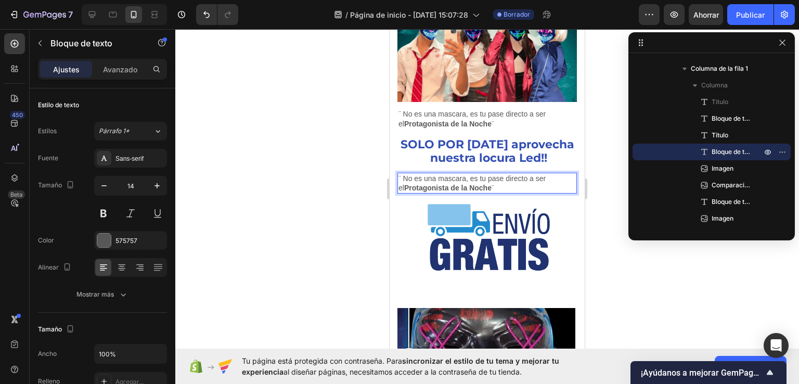
click at [487, 174] on p "¨ No es una mascara, es tu pase directo a ser el Protagonista de la Noche ¨" at bounding box center [486, 183] width 177 height 19
drag, startPoint x: 489, startPoint y: 175, endPoint x: 480, endPoint y: 175, distance: 8.3
click at [480, 175] on p "¨ No es una mascara, es tu pase directo a ser el Protagonista de la Noche ¨" at bounding box center [486, 183] width 177 height 19
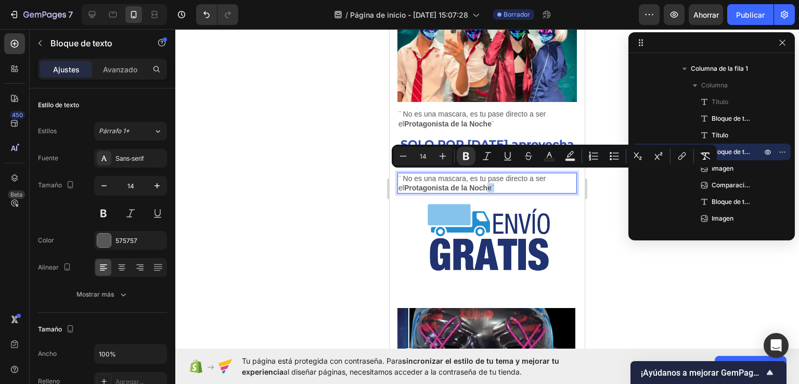
click at [484, 184] on strong "Protagonista de la Noche" at bounding box center [447, 188] width 87 height 8
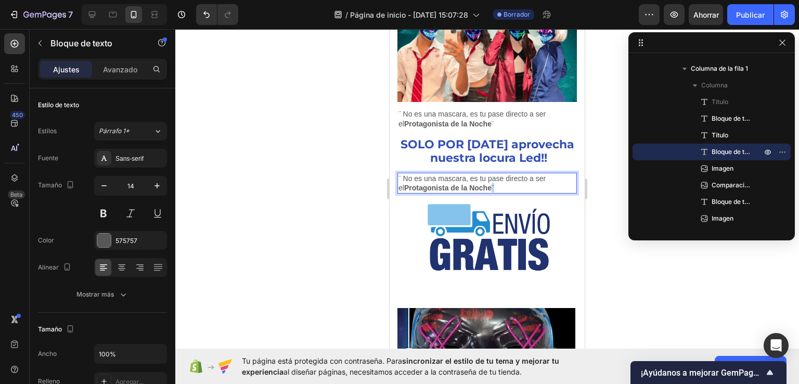
click at [484, 184] on strong "Protagonista de la Noche" at bounding box center [447, 188] width 87 height 8
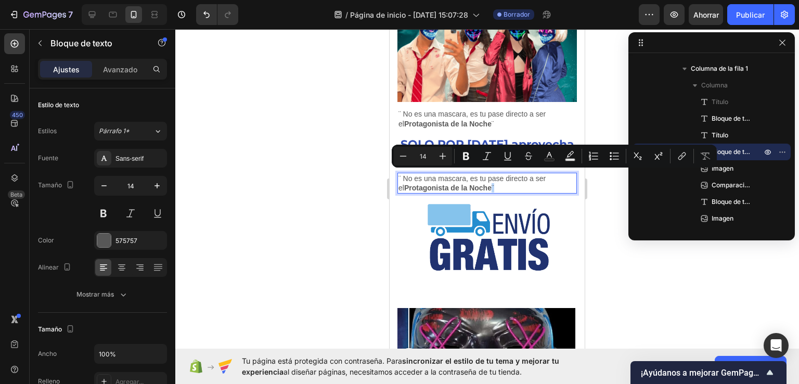
click at [502, 178] on p "¨ No es una mascara, es tu pase directo a ser el Protagonista de la Noche ¨" at bounding box center [486, 183] width 177 height 19
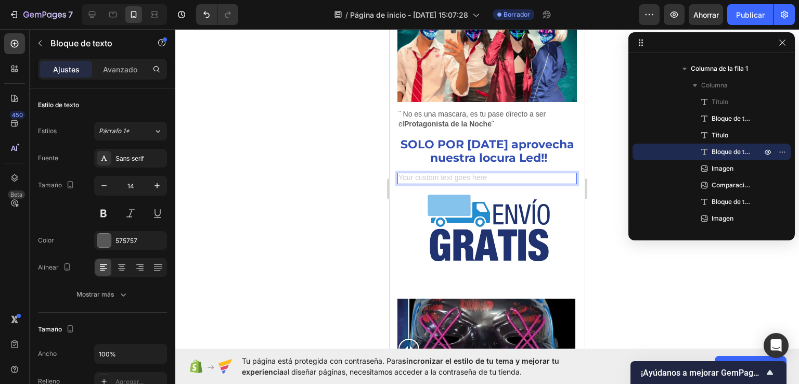
click at [459, 173] on div "Rich Text Editor. Editing area: main" at bounding box center [486, 178] width 179 height 11
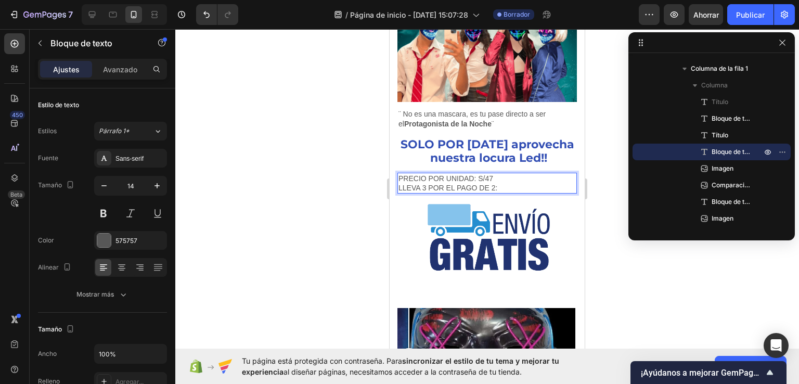
click at [503, 183] on p "LLEVA 3 POR EL PAGO DE 2:" at bounding box center [486, 187] width 177 height 9
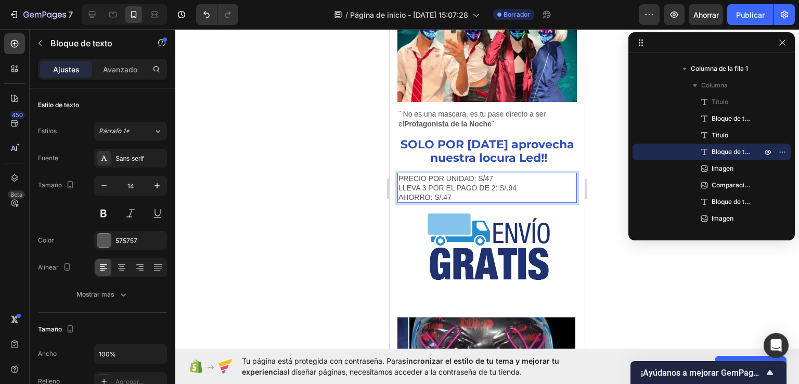
click at [502, 192] on p "AHORRO: S/.47" at bounding box center [486, 196] width 177 height 9
click at [499, 183] on p "LLEVA 3 POR EL PAGO DE 2: S/.94" at bounding box center [486, 187] width 177 height 9
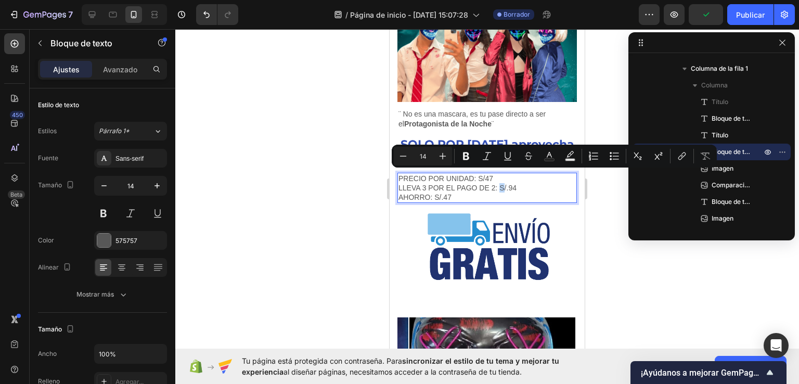
click at [499, 183] on p "LLEVA 3 POR EL PAGO DE 2: S/.94" at bounding box center [486, 187] width 177 height 9
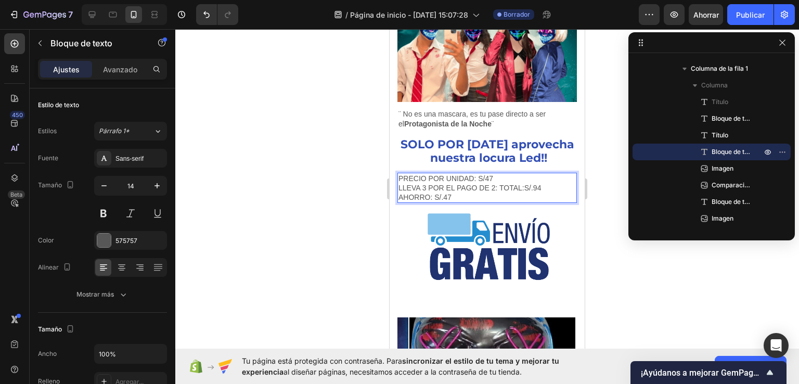
click at [495, 183] on p "LLEVA 3 POR EL PAGO DE 2: TOTAL:S/.94" at bounding box center [486, 187] width 177 height 9
click at [500, 183] on p "LLEVA 3 POR EL PAGO DE 2: TOTAL:S/.94" at bounding box center [486, 187] width 177 height 9
click at [497, 183] on p "LLEVA 3 POR EL PAGO DE 2: TOTAL:S/.94" at bounding box center [486, 187] width 177 height 9
click at [527, 192] on p "AHORRO: S/.47" at bounding box center [486, 196] width 177 height 9
click at [461, 192] on p "AHORRO: S/.47" at bounding box center [486, 196] width 177 height 9
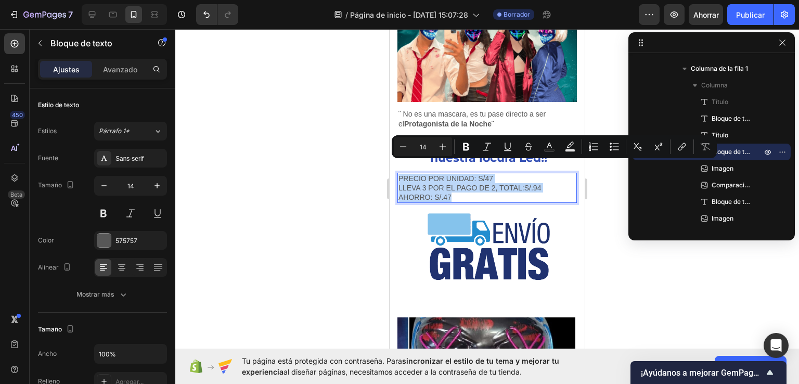
drag, startPoint x: 400, startPoint y: 165, endPoint x: 473, endPoint y: 191, distance: 78.0
click at [473, 191] on div "PRECIO POR UNIDAD: S/47 LLEVA 3 POR EL PAGO DE 2, TOTAL:S/.94 AHORRO: S/.47" at bounding box center [486, 188] width 179 height 31
click at [465, 144] on icon "Barra de herramientas contextual del editor" at bounding box center [466, 147] width 6 height 8
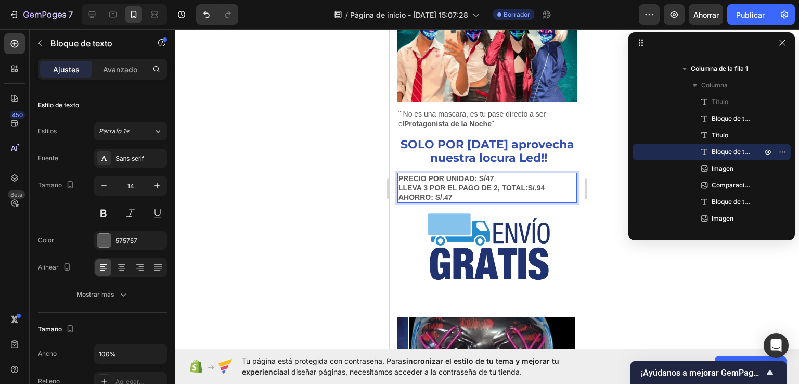
click at [555, 183] on p "LLEVA 3 POR EL PAGO DE 2, TOTAL:S/.94" at bounding box center [486, 187] width 177 height 9
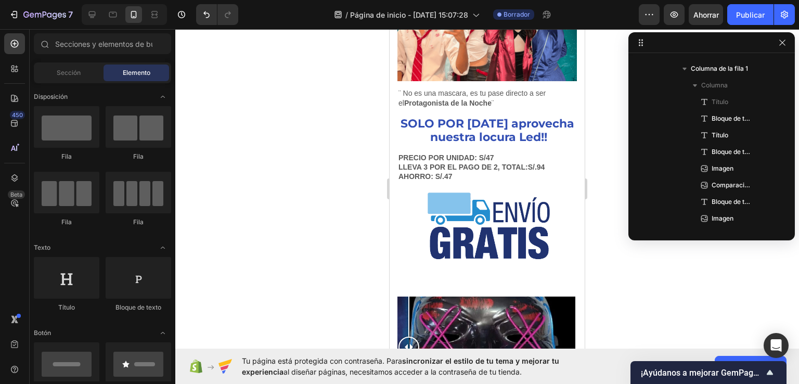
scroll to position [810, 0]
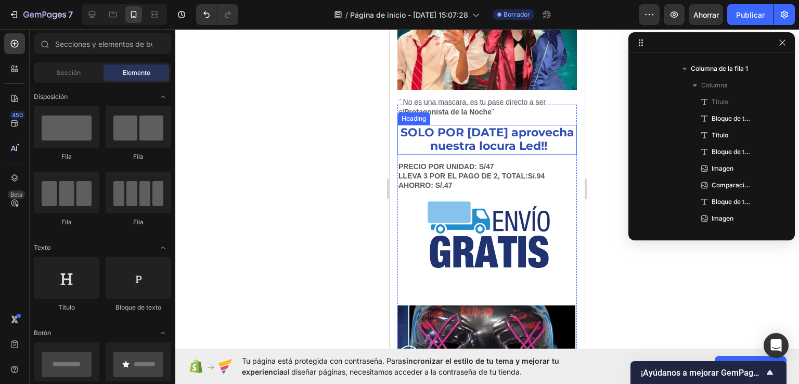
click at [484, 126] on p "SOLO POR [DATE] aprovecha nuestra locura Led!!" at bounding box center [486, 140] width 177 height 28
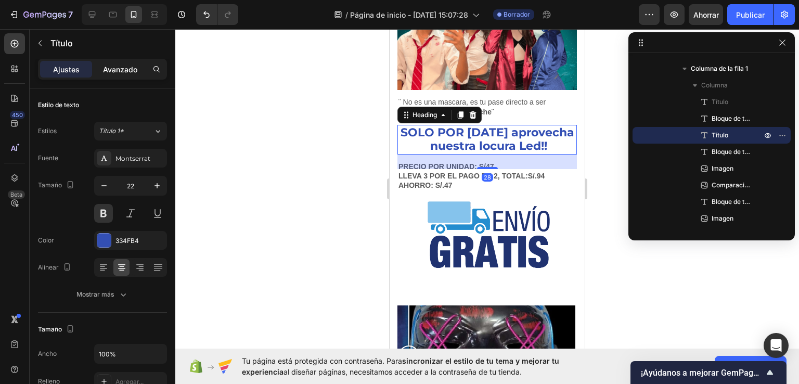
click at [118, 70] on font "Avanzado" at bounding box center [120, 69] width 34 height 9
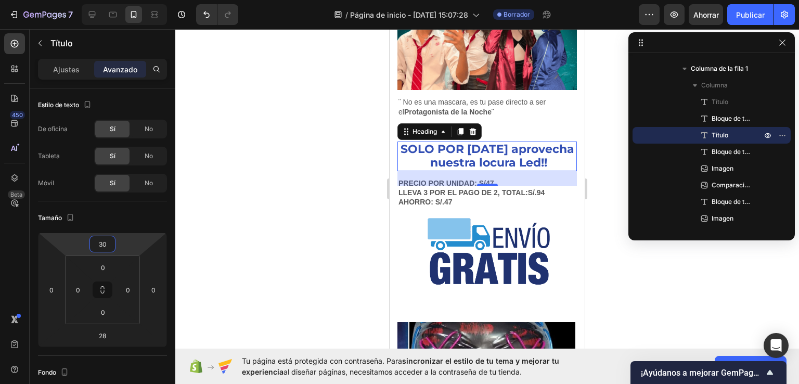
type input "24"
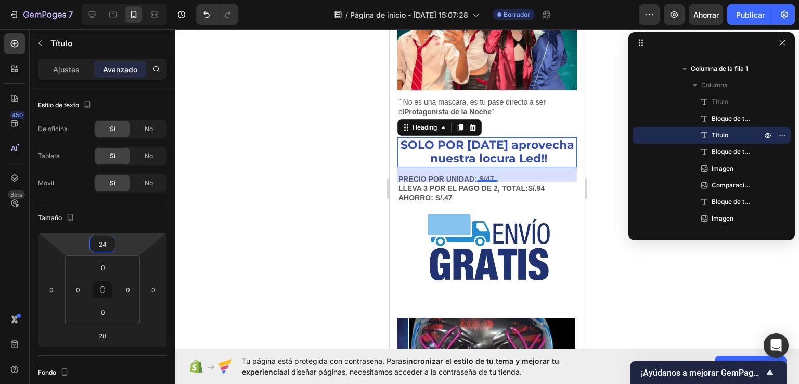
drag, startPoint x: 119, startPoint y: 244, endPoint x: 125, endPoint y: 238, distance: 8.8
click at [125, 0] on html "7 / Página de inicio - [DATE] 15:07:28 Borrador Avance Ahorrar Publicar 450 Bet…" at bounding box center [399, 0] width 799 height 0
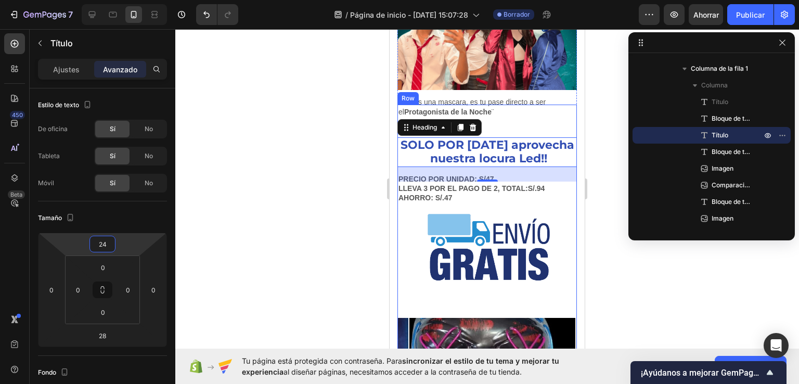
click at [503, 197] on div "Lorem ipsum dolor sit amet, consectetur Heading ¨ No es una mascara, es tu pase…" at bounding box center [486, 390] width 179 height 571
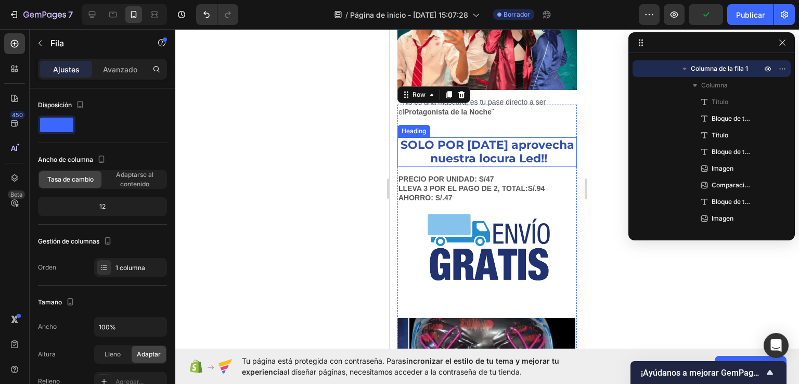
click at [468, 174] on p "PRECIO POR UNIDAD: S/47" at bounding box center [486, 178] width 177 height 9
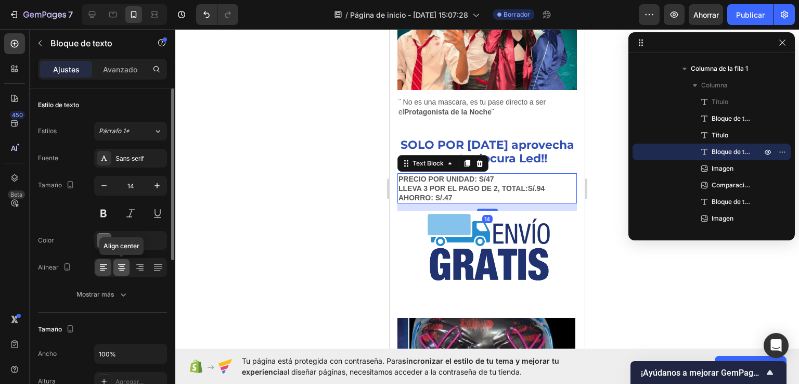
click at [120, 268] on icon at bounding box center [121, 268] width 7 height 1
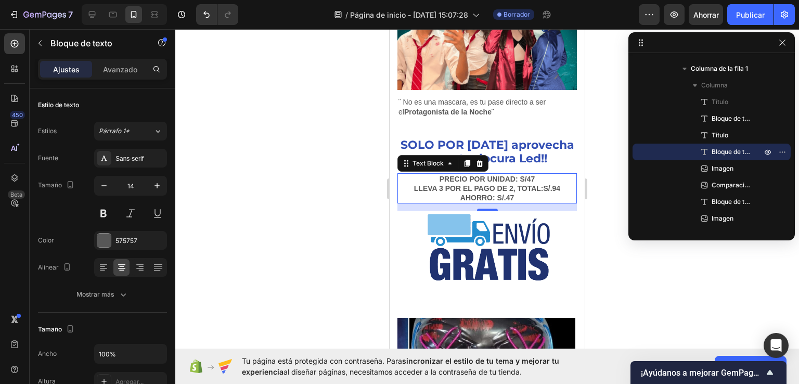
click at [341, 166] on div at bounding box center [486, 206] width 623 height 355
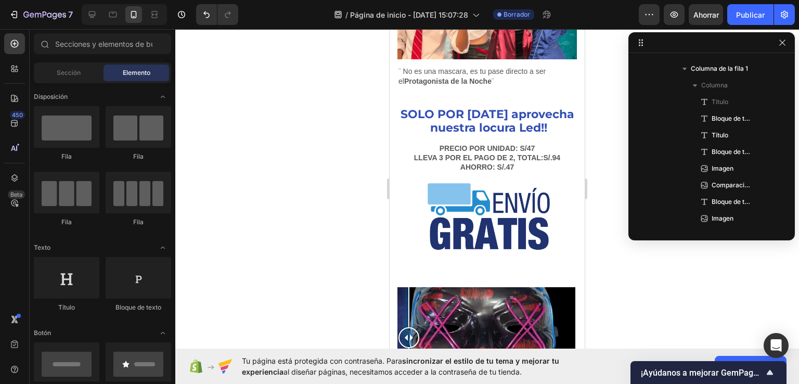
scroll to position [888, 0]
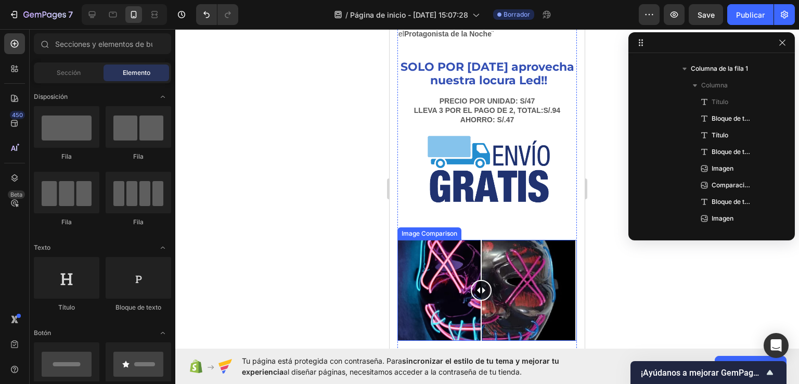
drag, startPoint x: 405, startPoint y: 277, endPoint x: 481, endPoint y: 277, distance: 76.4
click at [481, 280] on div at bounding box center [481, 290] width 21 height 21
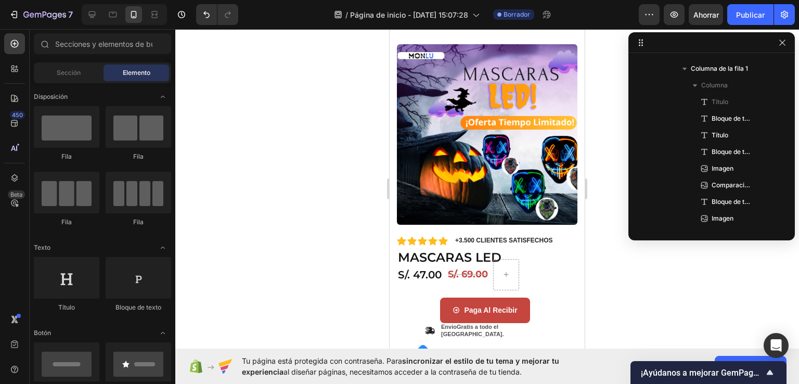
scroll to position [262, 0]
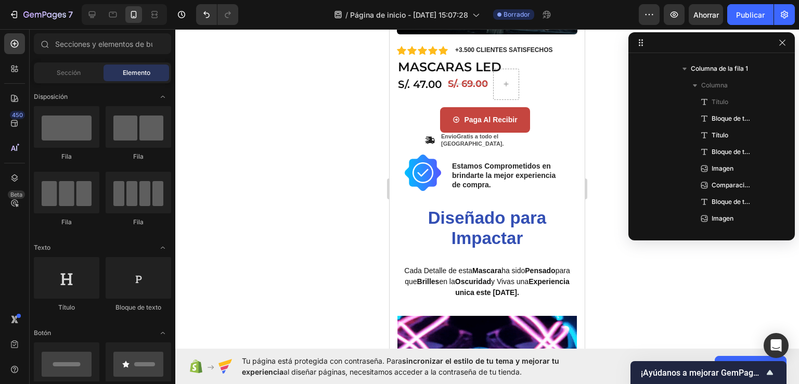
drag, startPoint x: 581, startPoint y: 304, endPoint x: 982, endPoint y: 146, distance: 431.1
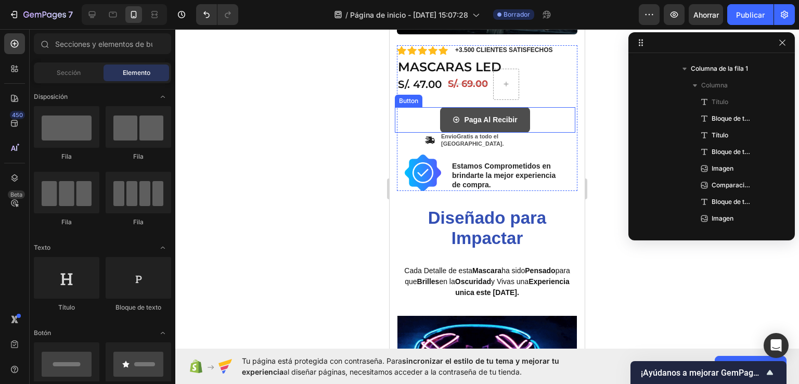
click at [443, 107] on button "Paga Al Recibir" at bounding box center [484, 119] width 89 height 25
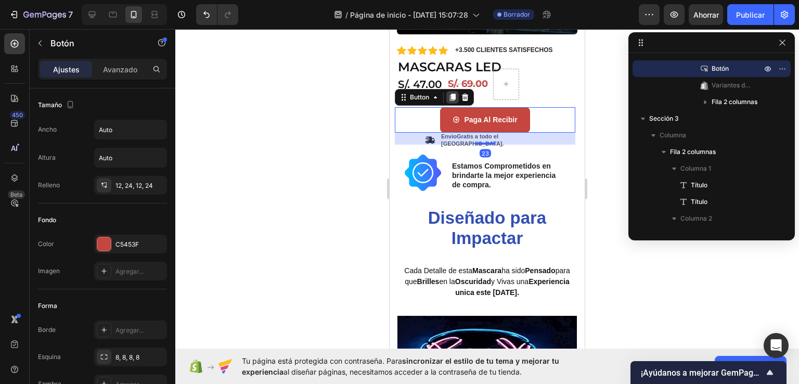
click at [452, 94] on icon at bounding box center [453, 97] width 6 height 7
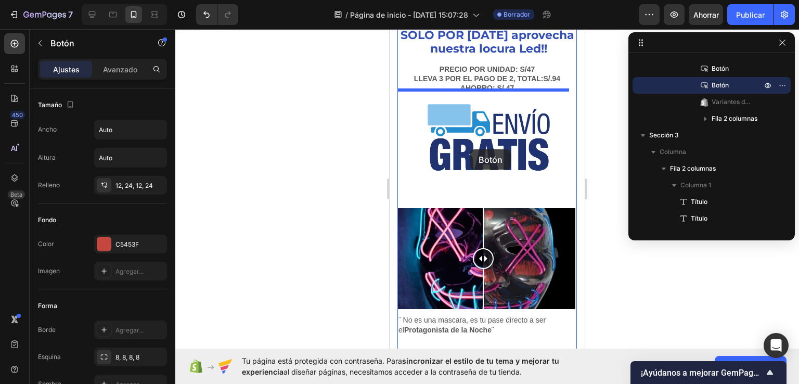
scroll to position [880, 0]
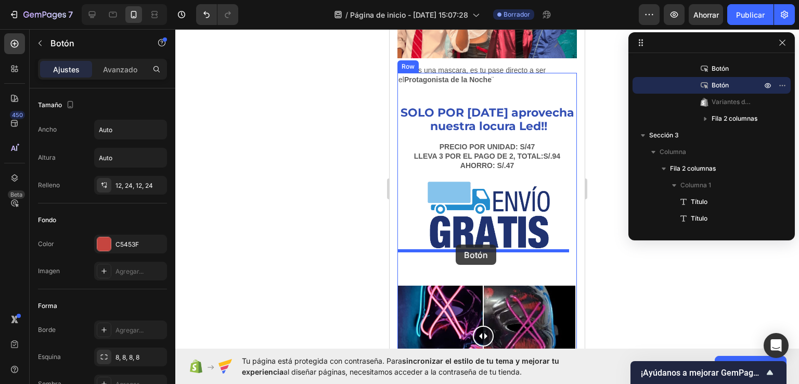
drag, startPoint x: 493, startPoint y: 139, endPoint x: 455, endPoint y: 244, distance: 111.7
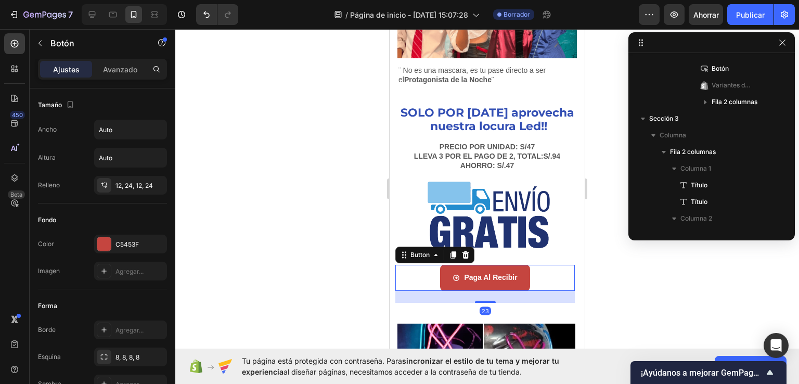
click at [603, 263] on div at bounding box center [486, 206] width 623 height 355
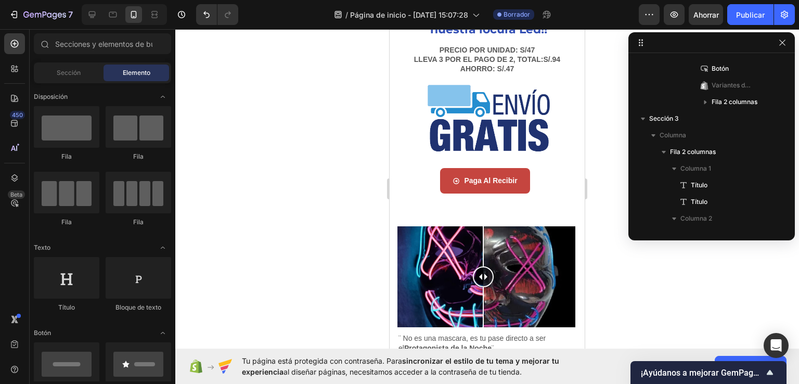
scroll to position [1008, 0]
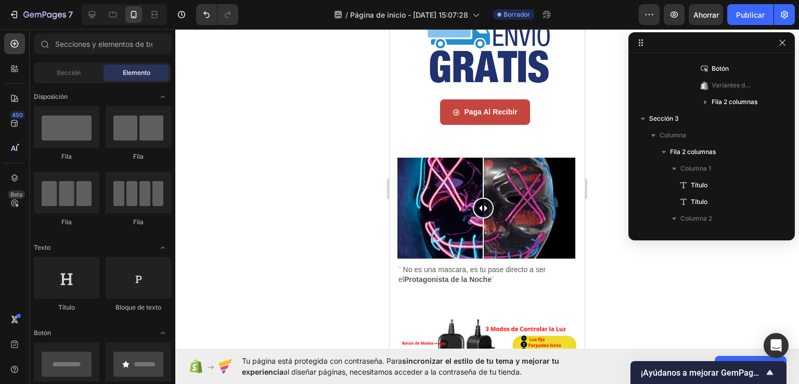
drag, startPoint x: 582, startPoint y: 224, endPoint x: 980, endPoint y: 276, distance: 401.1
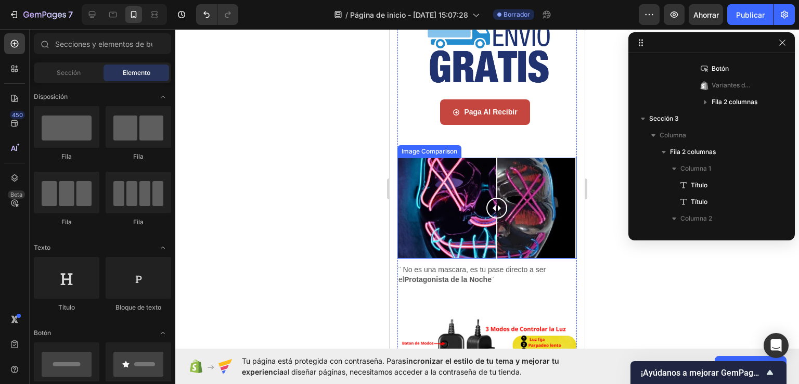
drag, startPoint x: 483, startPoint y: 192, endPoint x: 497, endPoint y: 202, distance: 16.7
click at [497, 202] on div at bounding box center [496, 208] width 21 height 101
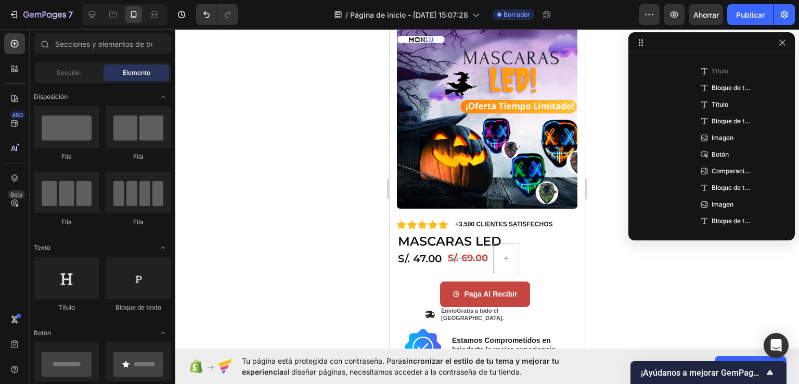
scroll to position [0, 0]
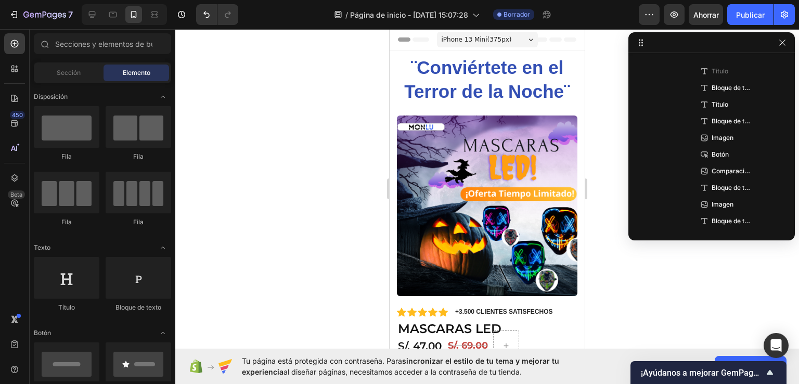
drag, startPoint x: 579, startPoint y: 238, endPoint x: 978, endPoint y: 75, distance: 430.5
click at [471, 84] on h2 "¨Conviértete en el Terror de la Noche¨" at bounding box center [486, 79] width 195 height 49
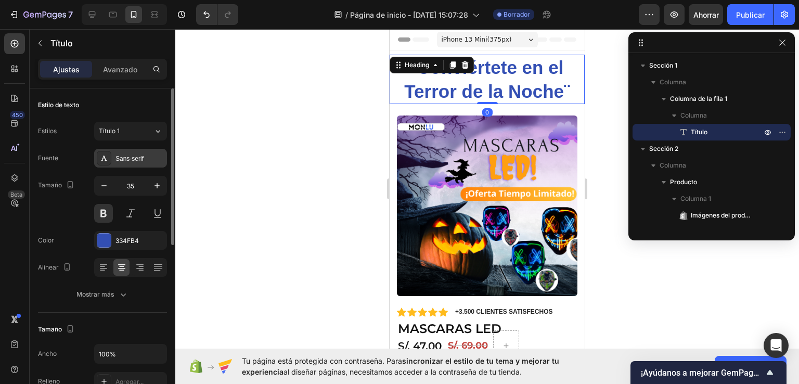
click at [113, 155] on div "Sans-serif" at bounding box center [130, 158] width 73 height 19
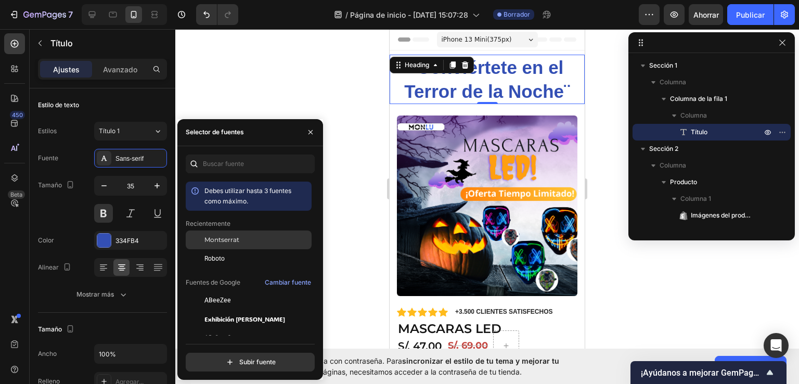
click at [232, 240] on font "Montserrat" at bounding box center [221, 240] width 35 height 8
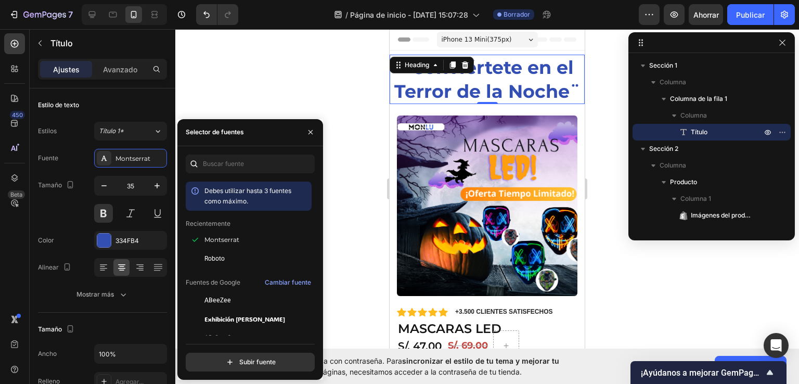
click at [358, 54] on div at bounding box center [486, 206] width 623 height 355
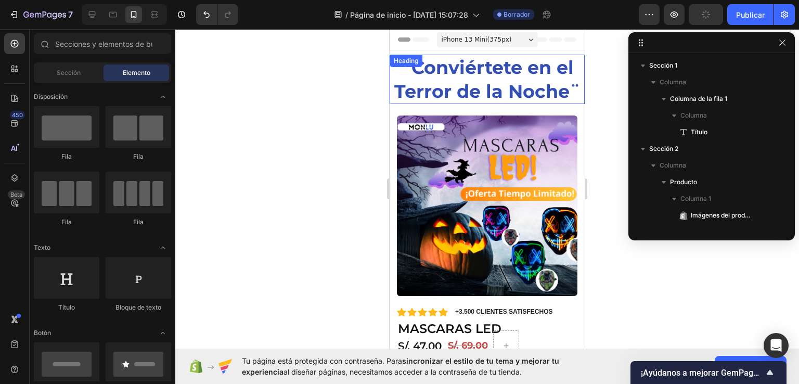
click at [497, 90] on h2 "¨Conviértete en el Terror de la Noche¨" at bounding box center [486, 79] width 195 height 49
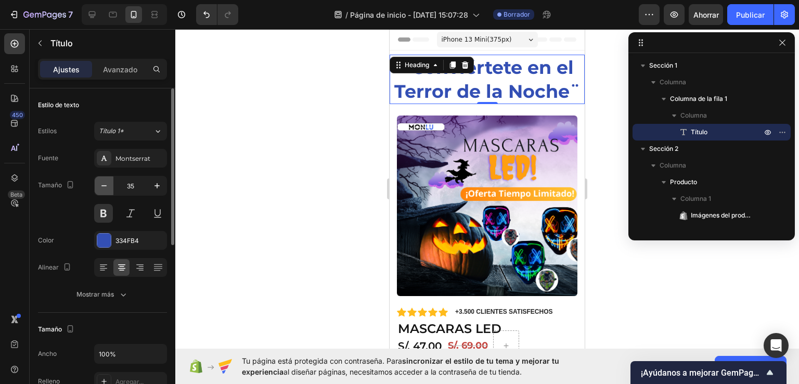
click at [100, 188] on icon "button" at bounding box center [104, 185] width 10 height 10
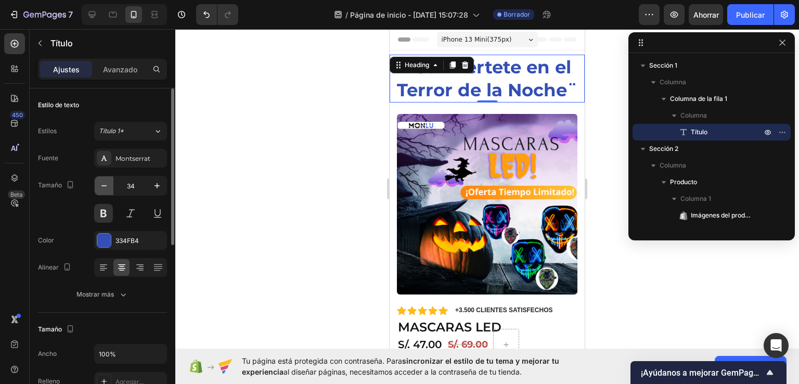
type input "33"
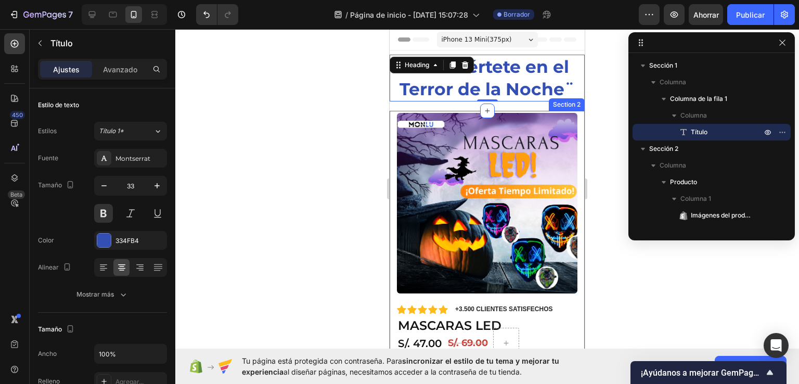
click at [601, 148] on div at bounding box center [486, 206] width 623 height 355
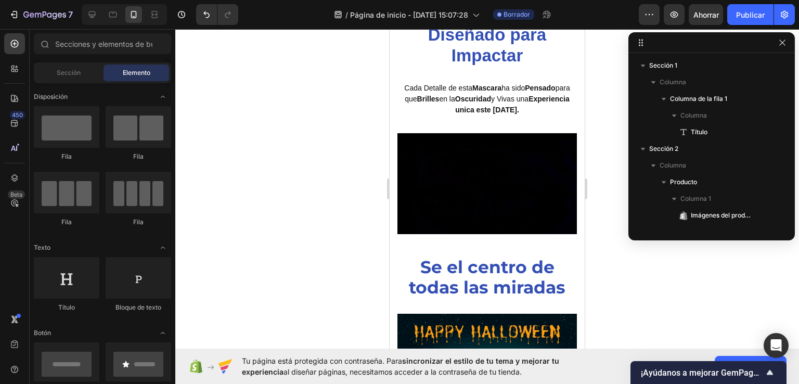
scroll to position [452, 0]
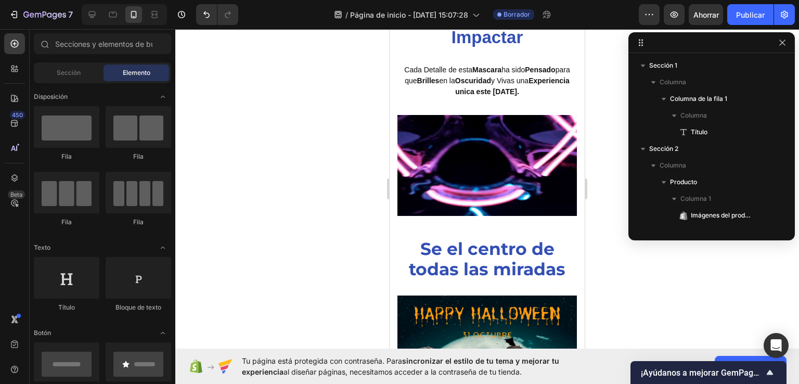
drag, startPoint x: 580, startPoint y: 73, endPoint x: 976, endPoint y: 186, distance: 412.3
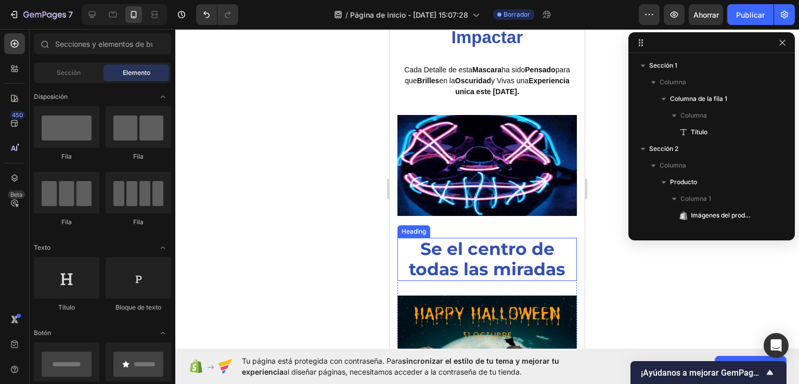
click at [454, 254] on strong "Se el centro de todas las miradas" at bounding box center [487, 259] width 157 height 42
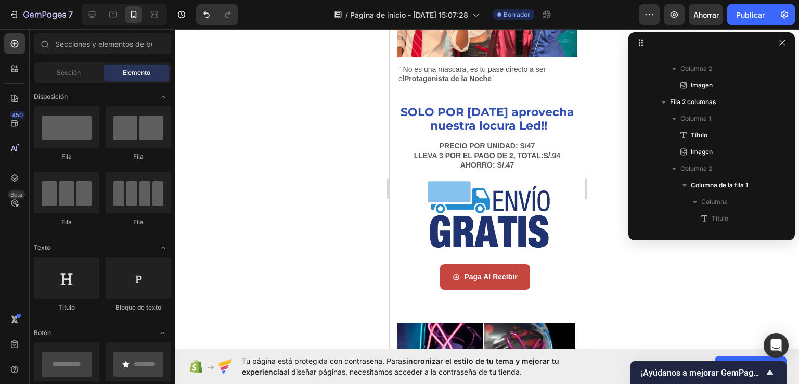
scroll to position [842, 0]
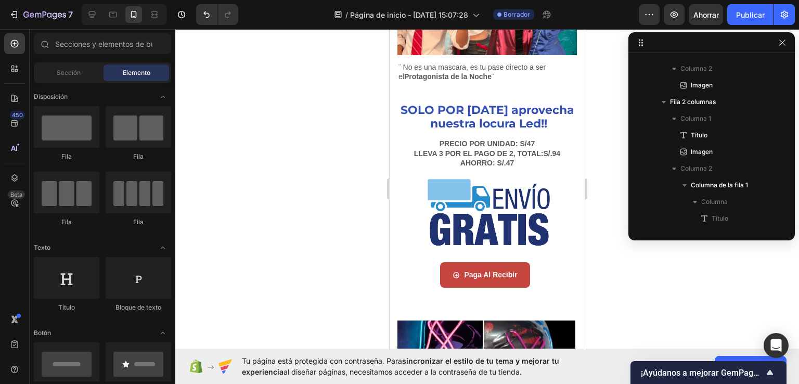
drag, startPoint x: 582, startPoint y: 163, endPoint x: 993, endPoint y: 253, distance: 420.0
click at [471, 149] on strong "LLEVA 3 POR EL PAGO DE 2, TOTAL:S/.94" at bounding box center [487, 153] width 146 height 8
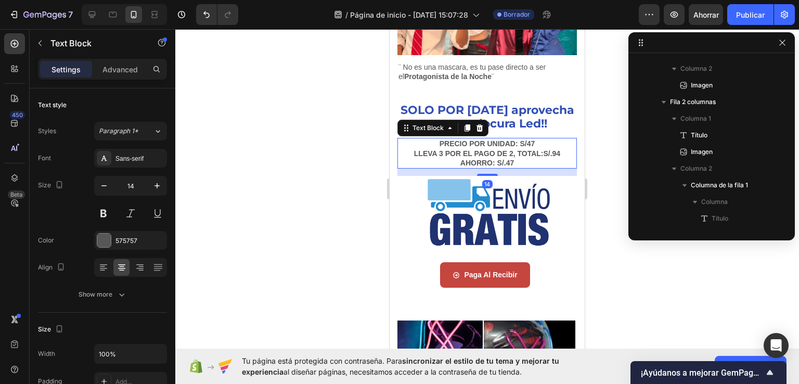
scroll to position [596, 0]
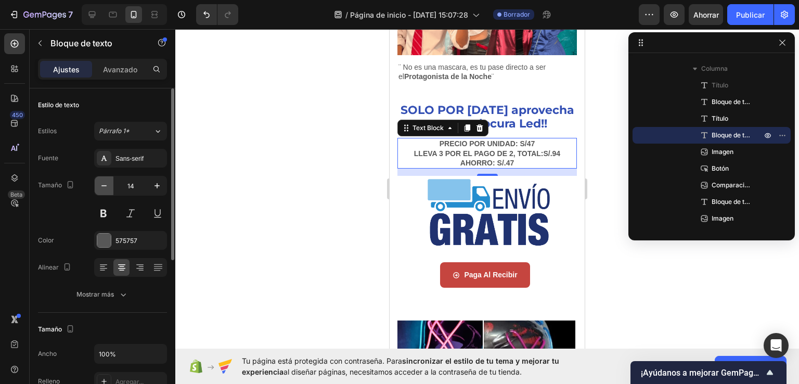
click at [106, 185] on icon "button" at bounding box center [104, 185] width 10 height 10
type input "13"
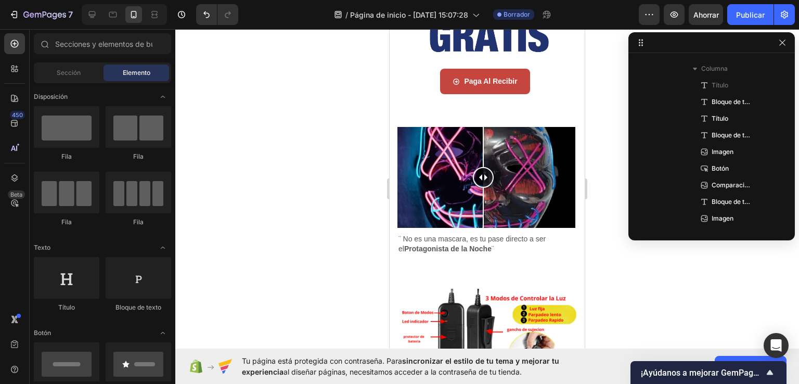
scroll to position [1038, 0]
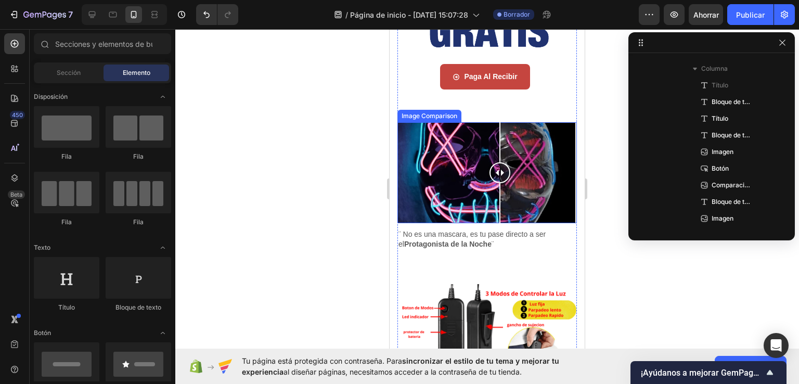
drag, startPoint x: 480, startPoint y: 154, endPoint x: 500, endPoint y: 170, distance: 25.5
click at [500, 170] on div at bounding box center [499, 172] width 21 height 101
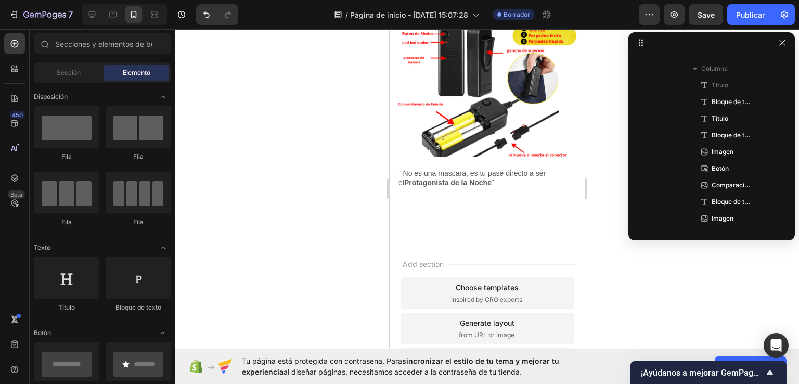
scroll to position [1327, 0]
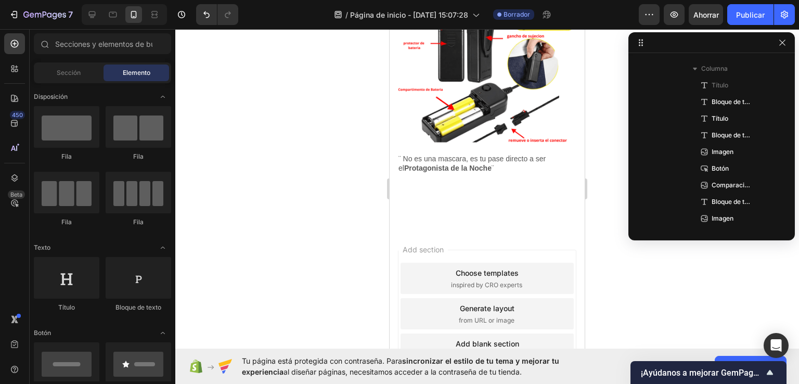
drag, startPoint x: 582, startPoint y: 234, endPoint x: 975, endPoint y: 325, distance: 403.5
